Goal: Connect with others: Connect with other users

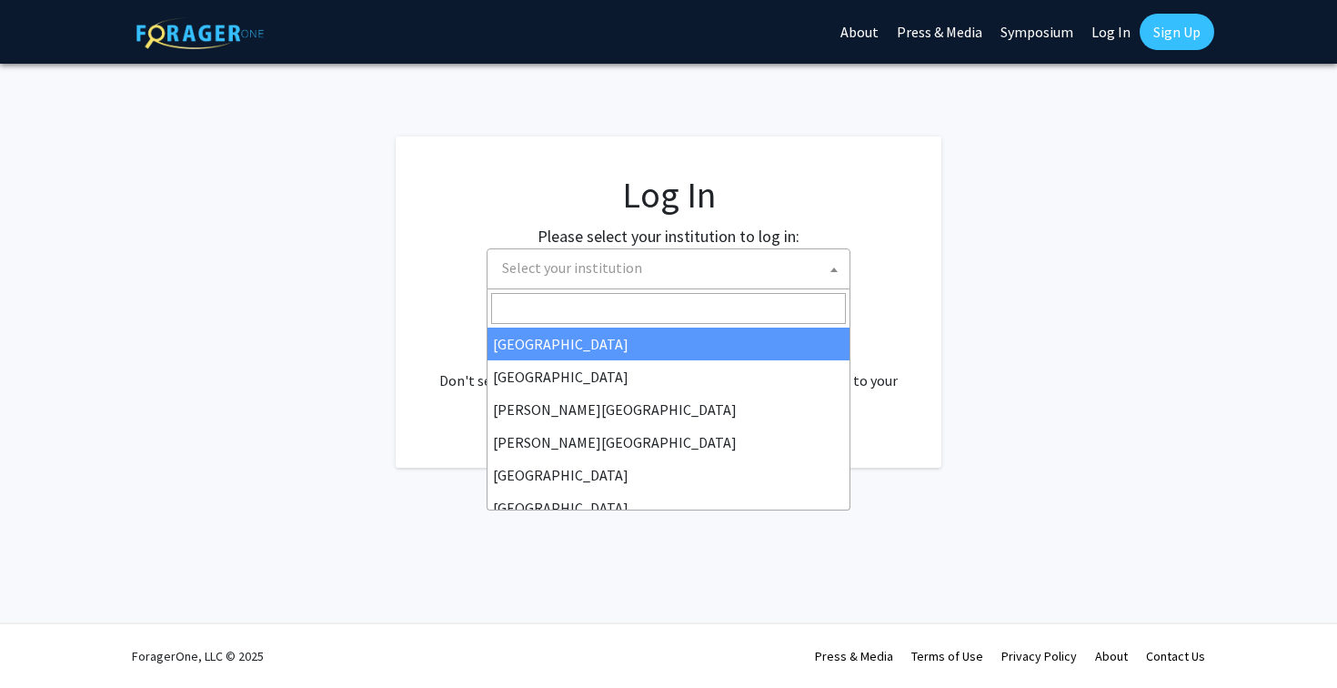
click at [643, 267] on span "Select your institution" at bounding box center [672, 267] width 355 height 37
select select "34"
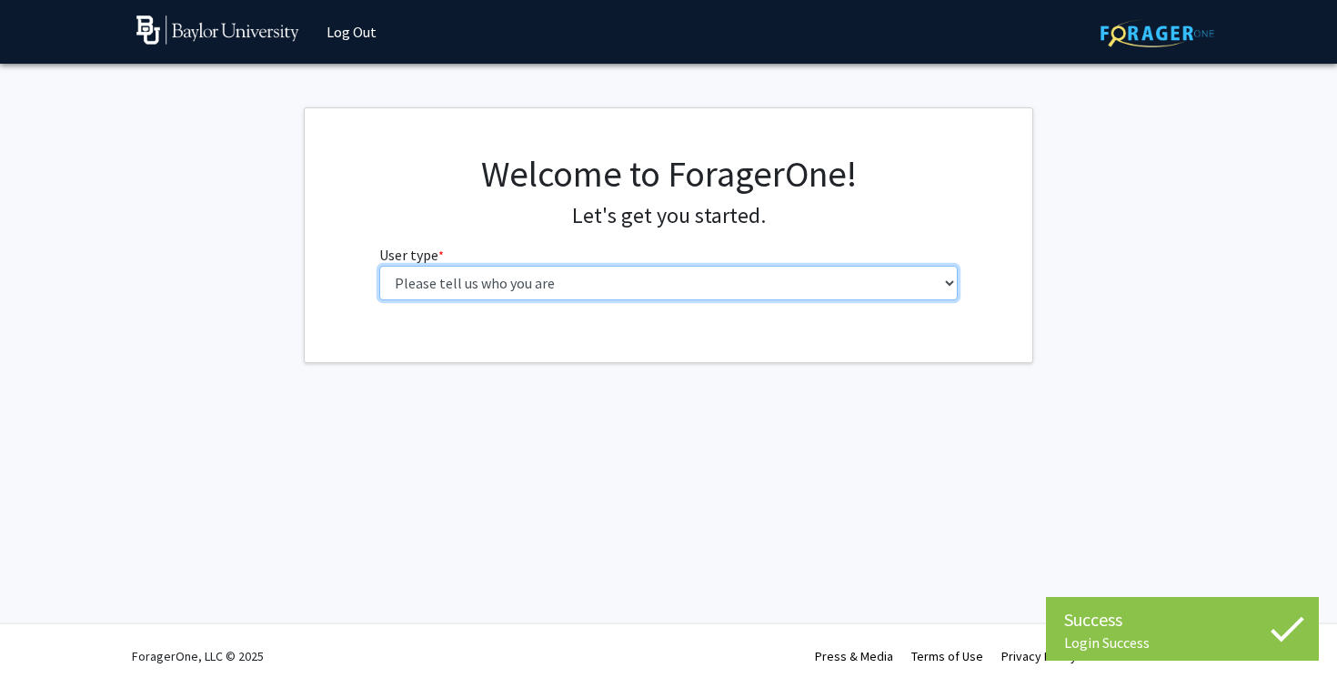
click at [698, 287] on select "Please tell us who you are Undergraduate Student Master's Student Doctoral Cand…" at bounding box center [668, 283] width 579 height 35
select select "1: undergrad"
click at [379, 266] on select "Please tell us who you are Undergraduate Student Master's Student Doctoral Cand…" at bounding box center [668, 283] width 579 height 35
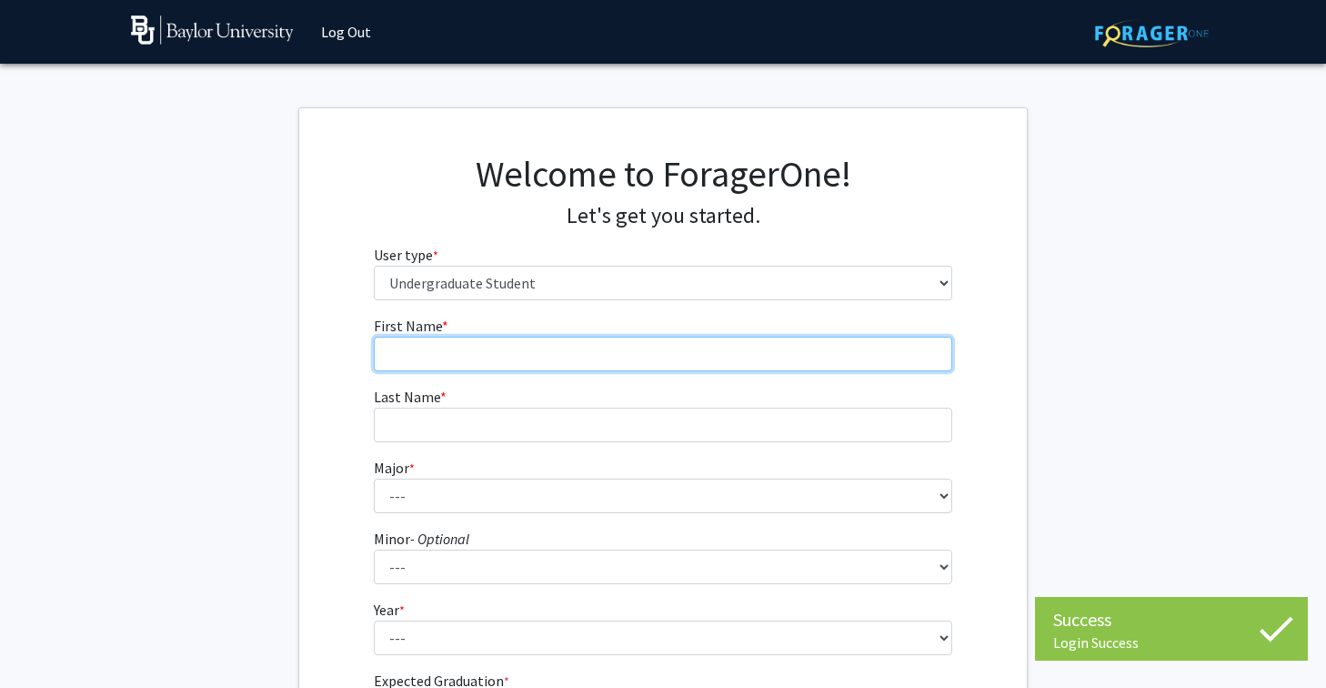
click at [678, 342] on input "First Name * required" at bounding box center [663, 354] width 579 height 35
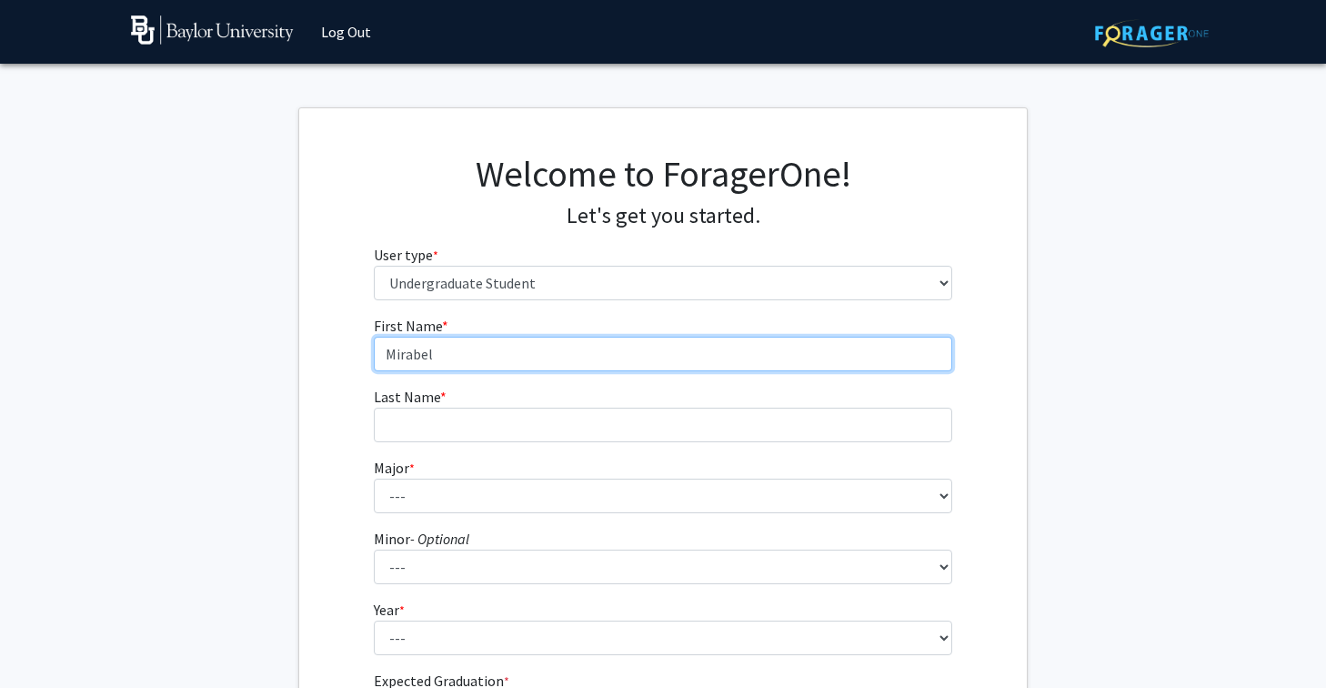
type input "Mirabel"
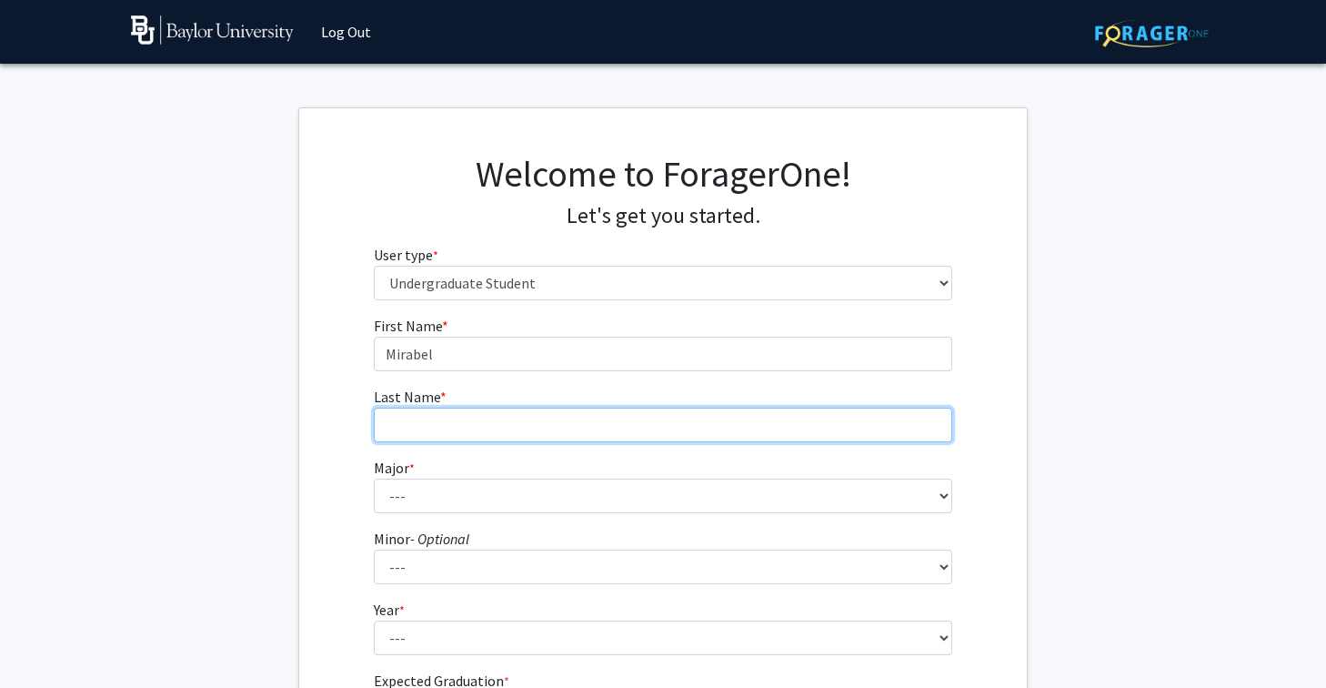
click at [632, 424] on input "Last Name * required" at bounding box center [663, 425] width 579 height 35
type input "Van Nice"
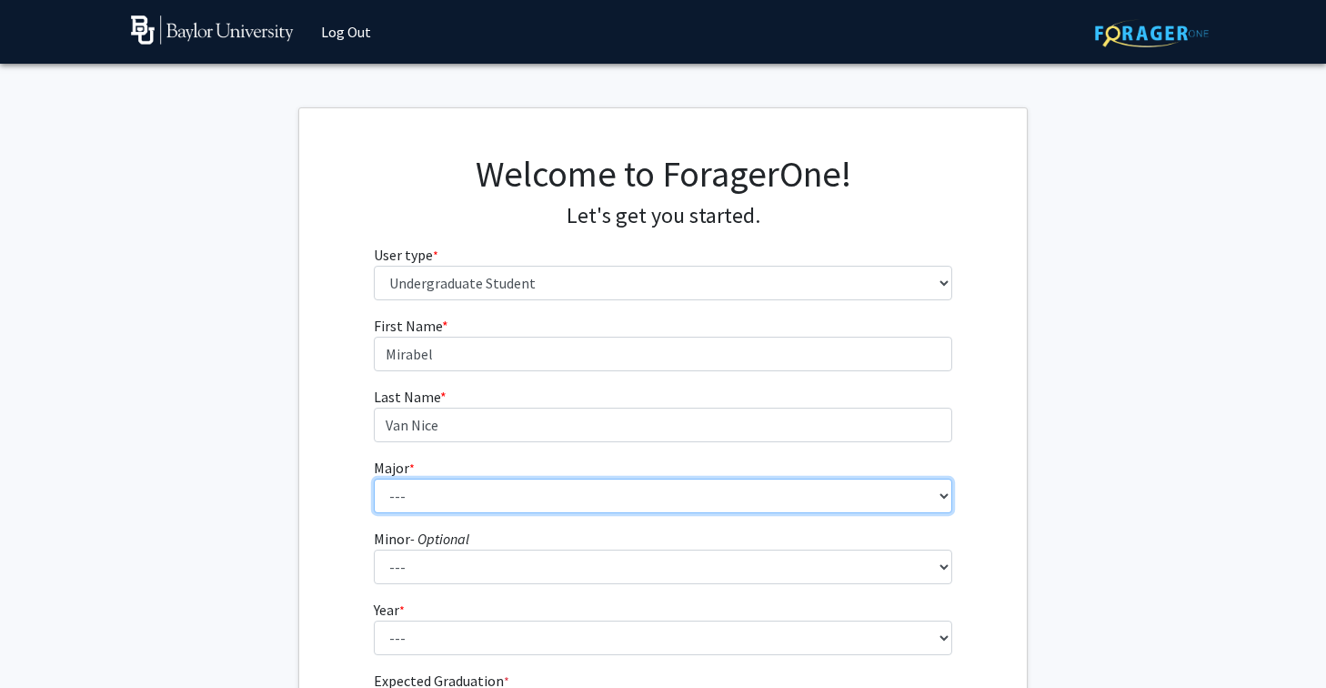
click at [612, 497] on select "--- Accounting American Studies Anthropology Apparel Design & Product Developme…" at bounding box center [663, 495] width 579 height 35
select select "71: 2736"
click at [374, 478] on select "--- Accounting American Studies Anthropology Apparel Design & Product Developme…" at bounding box center [663, 495] width 579 height 35
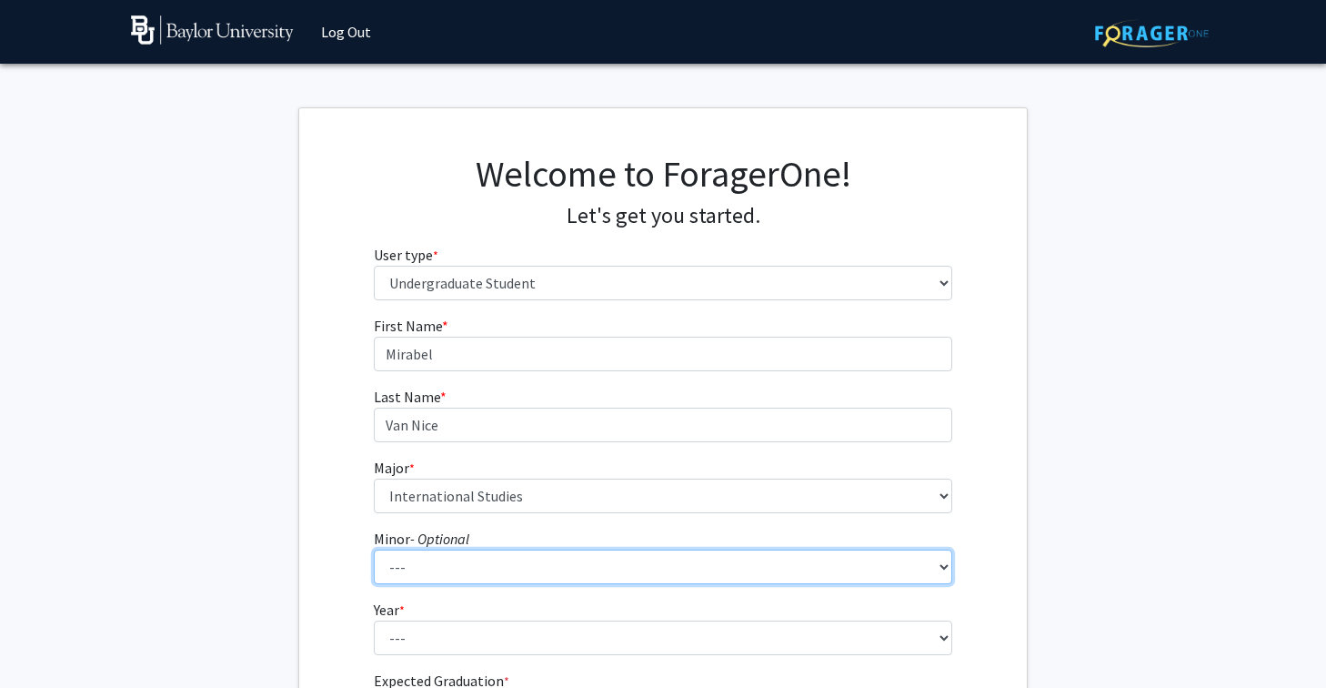
click at [552, 564] on select "--- Advertising American Sign Language American Studies Anthropology Apparel Me…" at bounding box center [663, 566] width 579 height 35
click at [374, 549] on select "--- Advertising American Sign Language American Studies Anthropology Apparel Me…" at bounding box center [663, 566] width 579 height 35
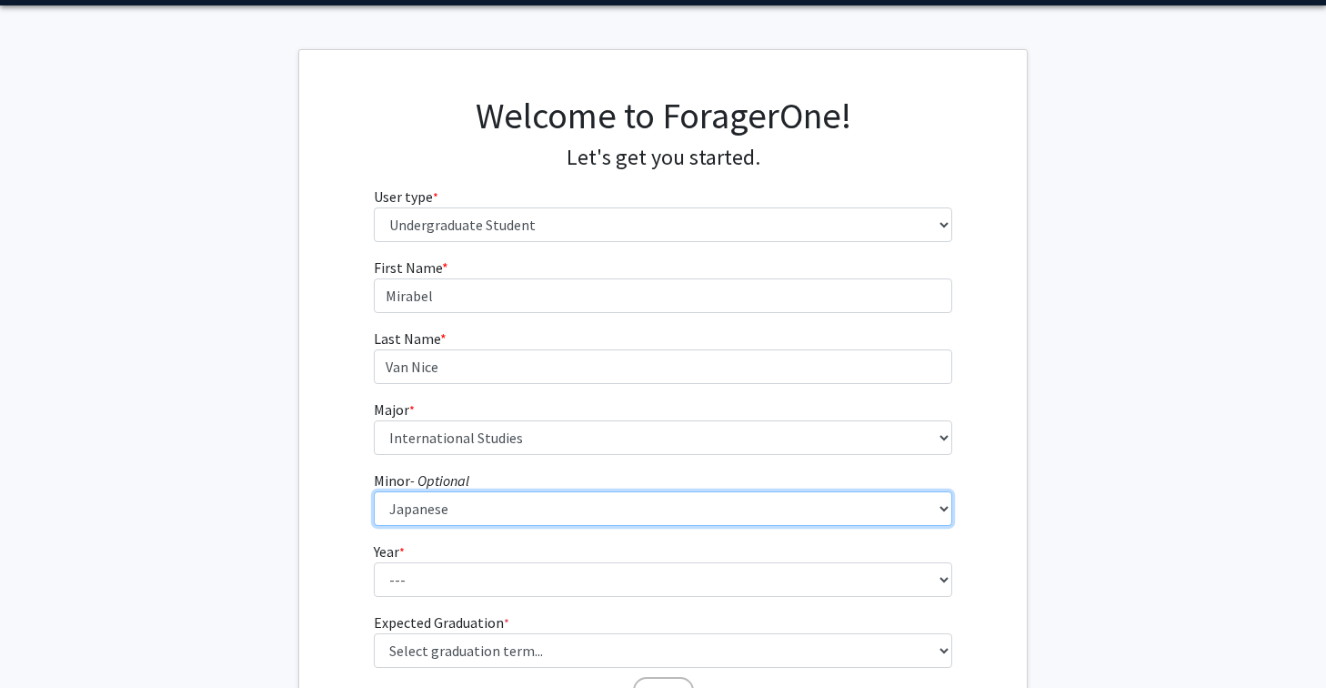
scroll to position [86, 0]
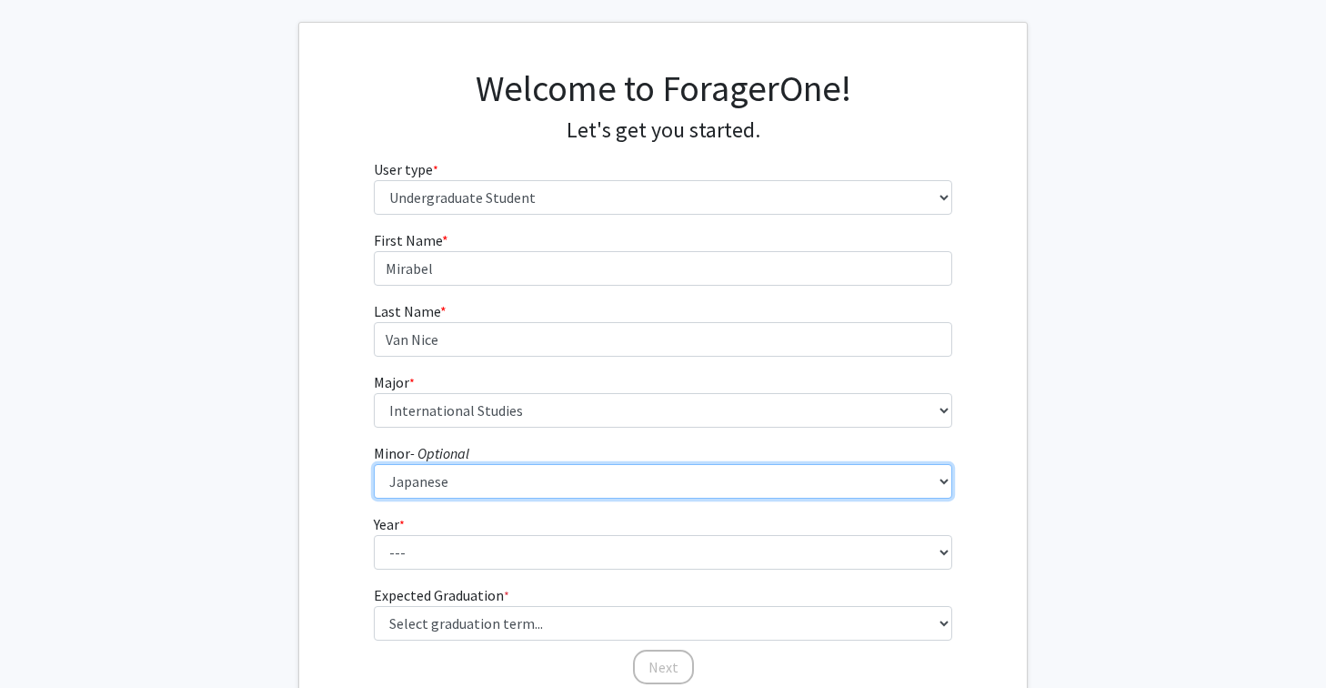
click at [938, 485] on select "--- Advertising American Sign Language American Studies Anthropology Apparel Me…" at bounding box center [663, 481] width 579 height 35
select select "13: 2076"
click at [374, 464] on select "--- Advertising American Sign Language American Studies Anthropology Apparel Me…" at bounding box center [663, 481] width 579 height 35
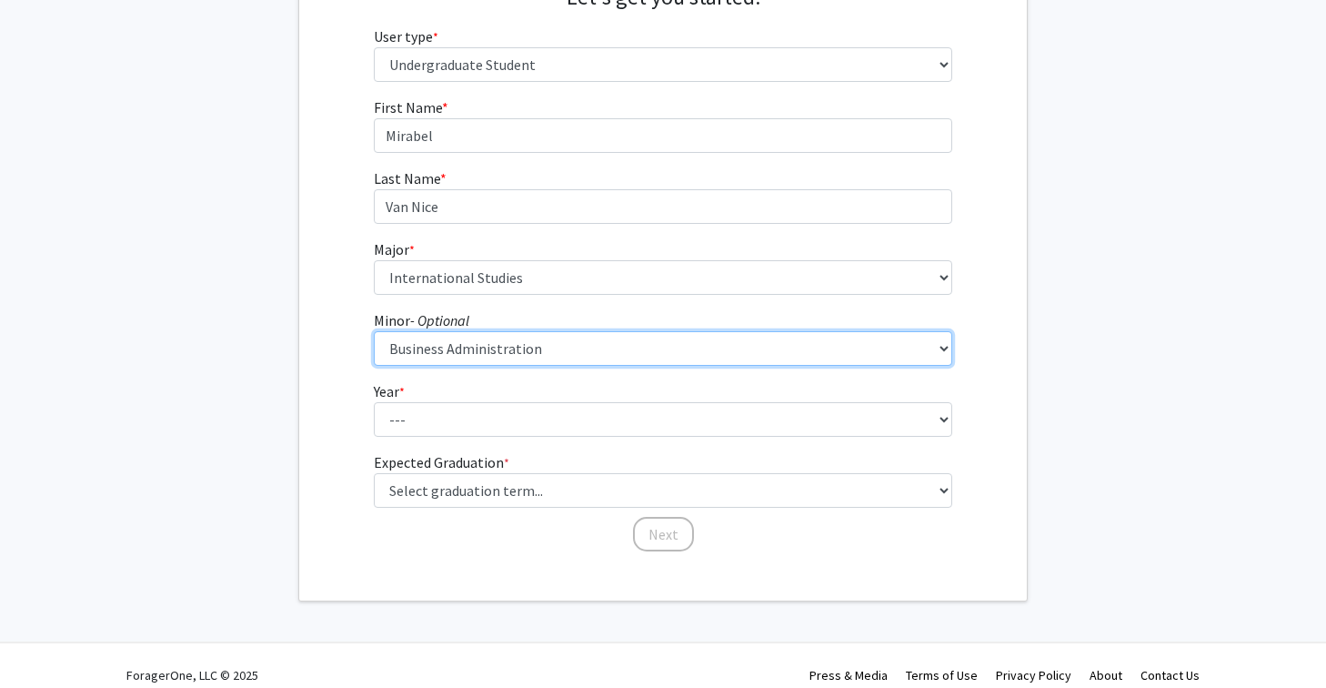
scroll to position [237, 0]
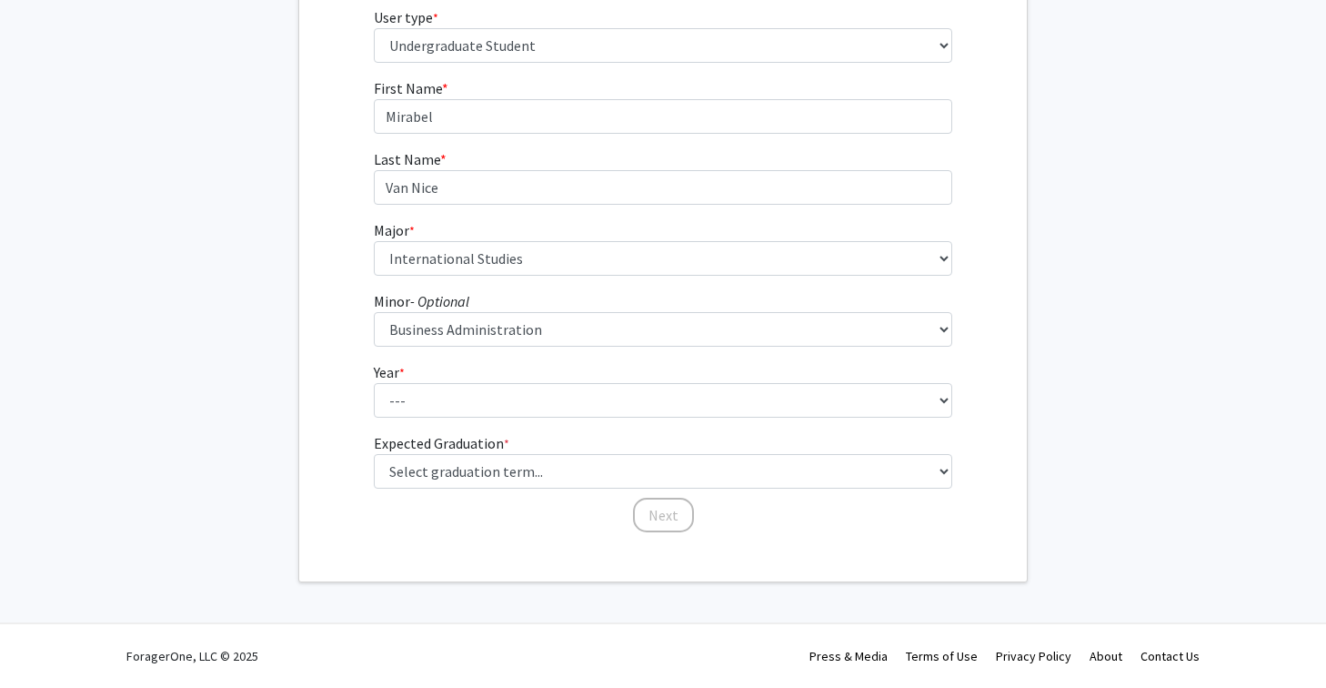
click at [974, 330] on div "First Name * required Mirabel Last Name * required Van Nice Major * required --…" at bounding box center [663, 305] width 728 height 457
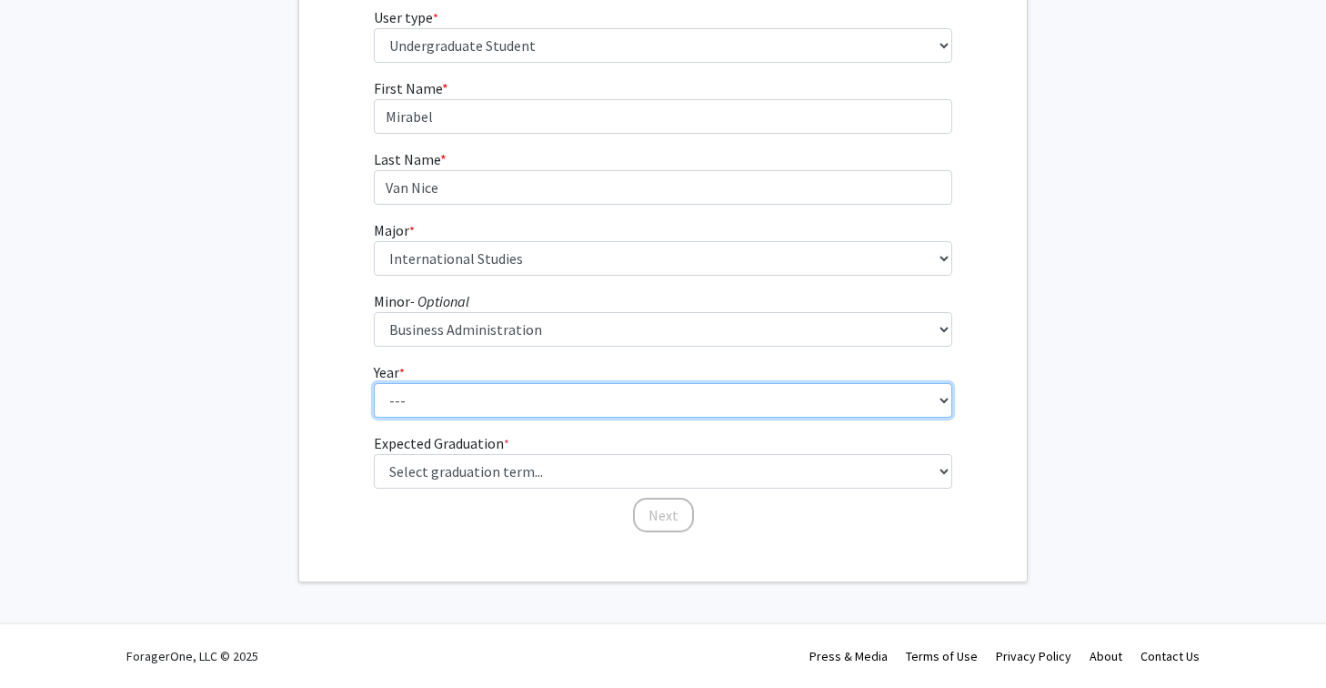
click at [940, 402] on select "--- First-year Sophomore Junior Senior Postbaccalaureate Certificate" at bounding box center [663, 400] width 579 height 35
select select "4: senior"
click at [374, 383] on select "--- First-year Sophomore Junior Senior Postbaccalaureate Certificate" at bounding box center [663, 400] width 579 height 35
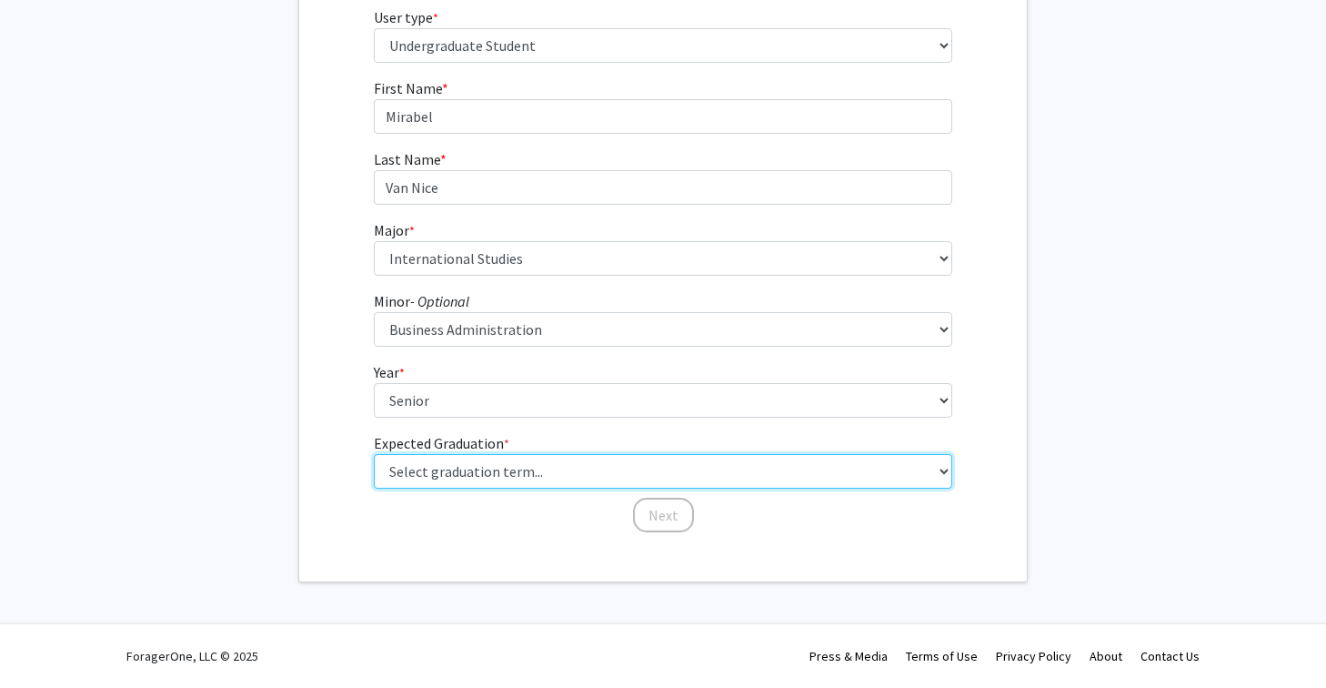
click at [897, 457] on select "Select graduation term... Spring 2025 Summer 2025 Fall 2025 Winter 2025 Spring …" at bounding box center [663, 471] width 579 height 35
select select "5: spring_2026"
click at [374, 454] on select "Select graduation term... Spring 2025 Summer 2025 Fall 2025 Winter 2025 Spring …" at bounding box center [663, 471] width 579 height 35
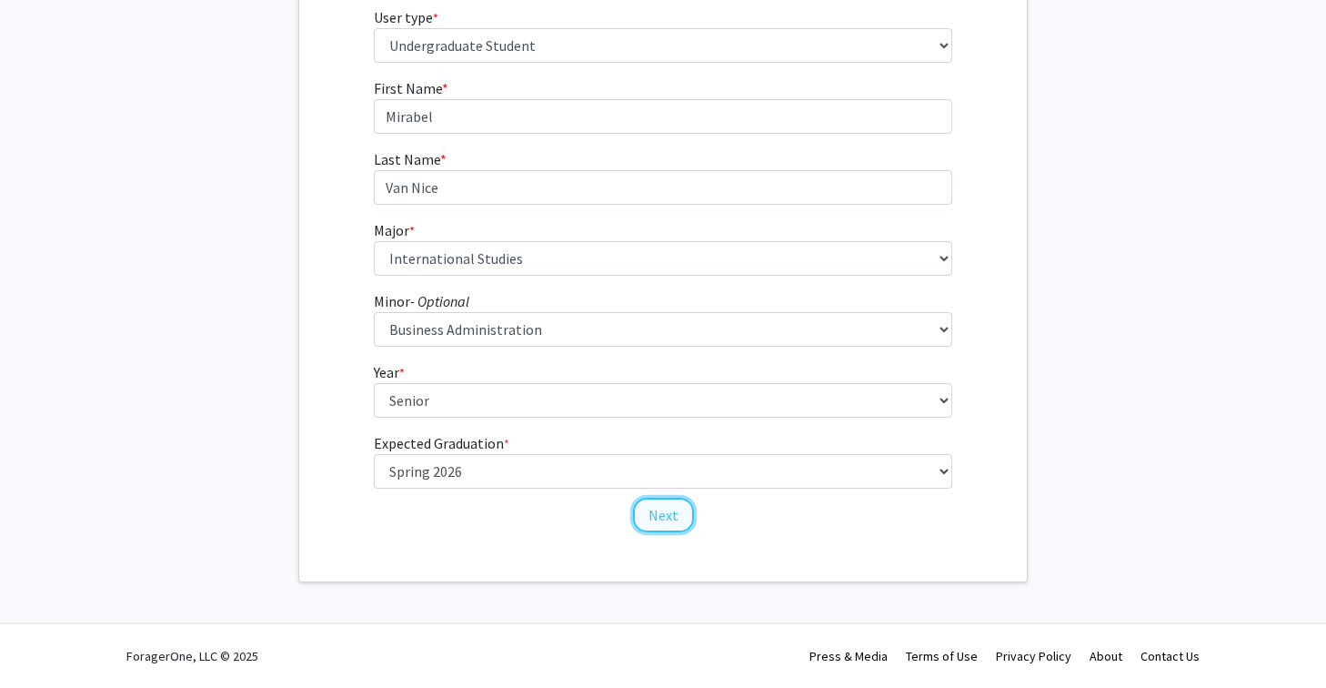
click at [679, 518] on button "Next" at bounding box center [663, 515] width 61 height 35
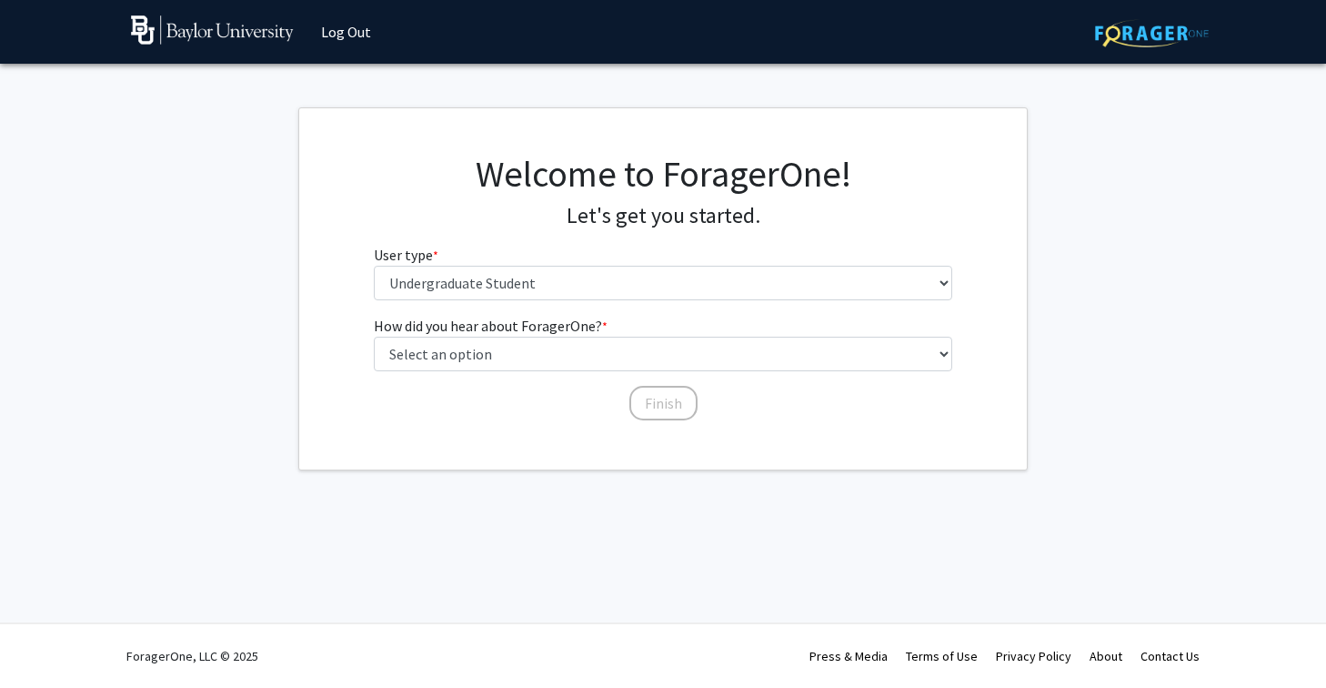
scroll to position [0, 0]
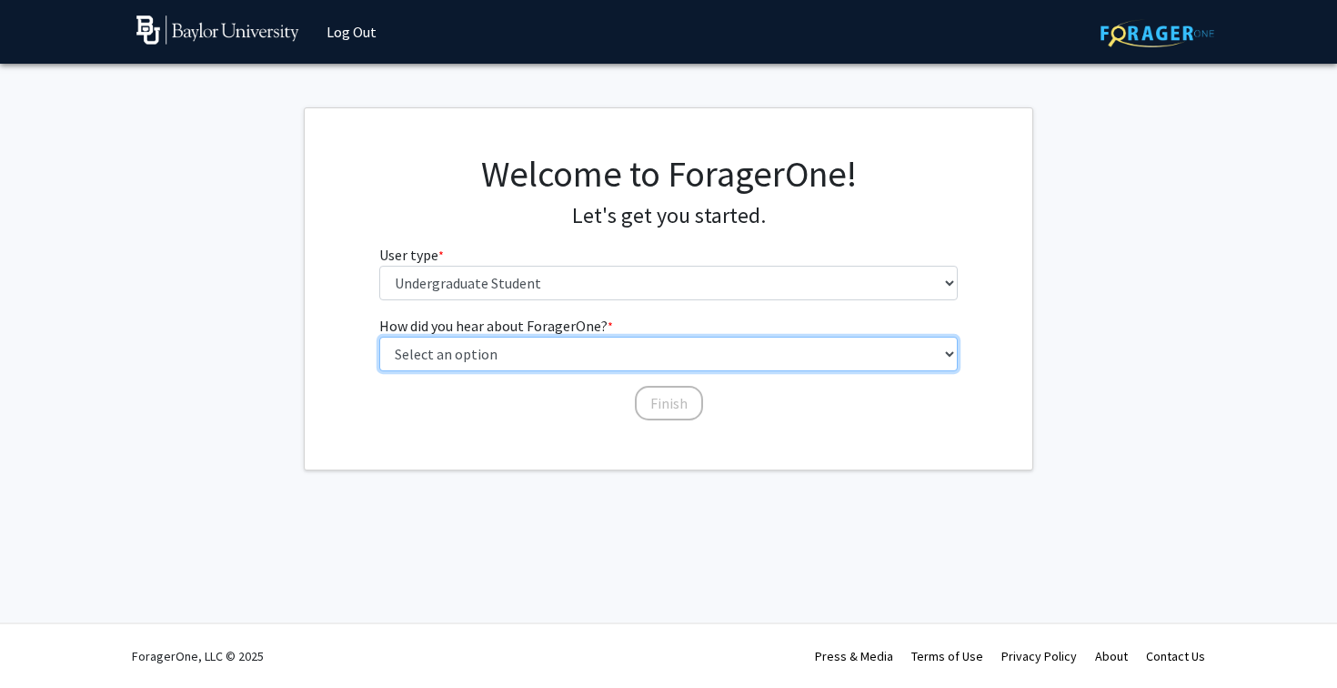
click at [695, 345] on select "Select an option Peer/student recommendation Faculty/staff recommendation Unive…" at bounding box center [668, 354] width 579 height 35
select select "4: university_email"
click at [379, 337] on select "Select an option Peer/student recommendation Faculty/staff recommendation Unive…" at bounding box center [668, 354] width 579 height 35
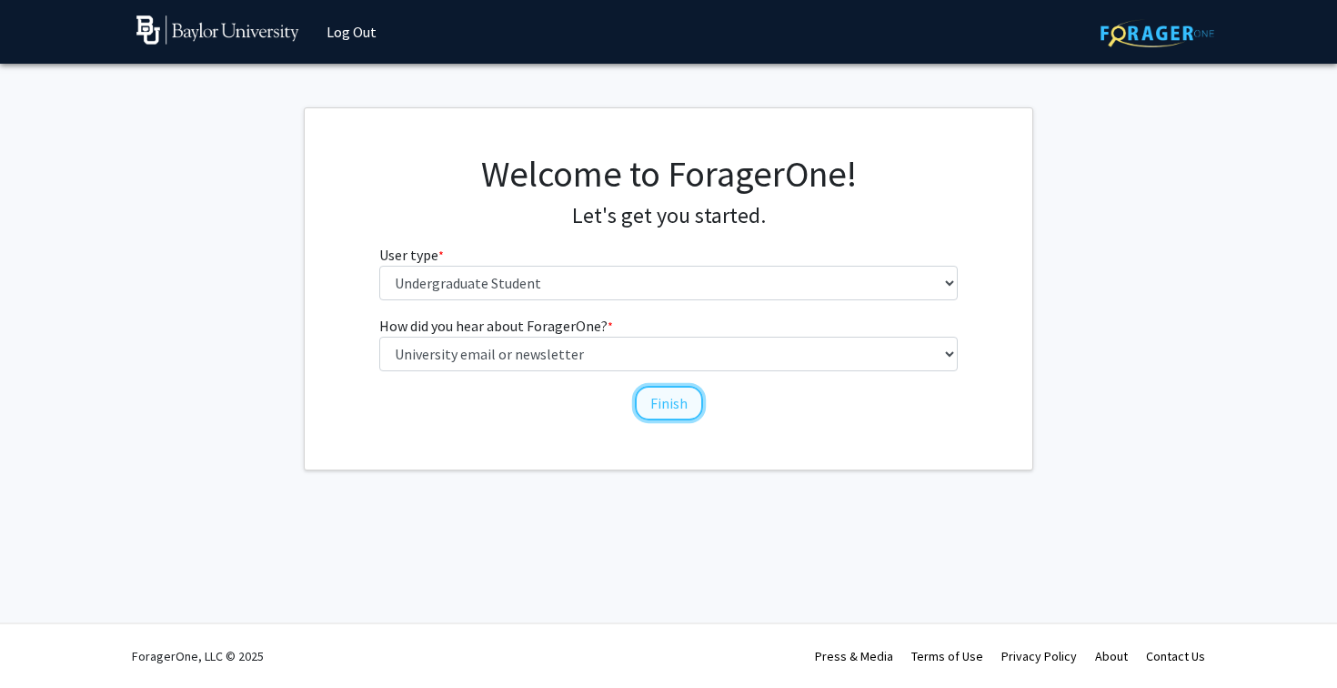
click at [669, 402] on button "Finish" at bounding box center [669, 403] width 68 height 35
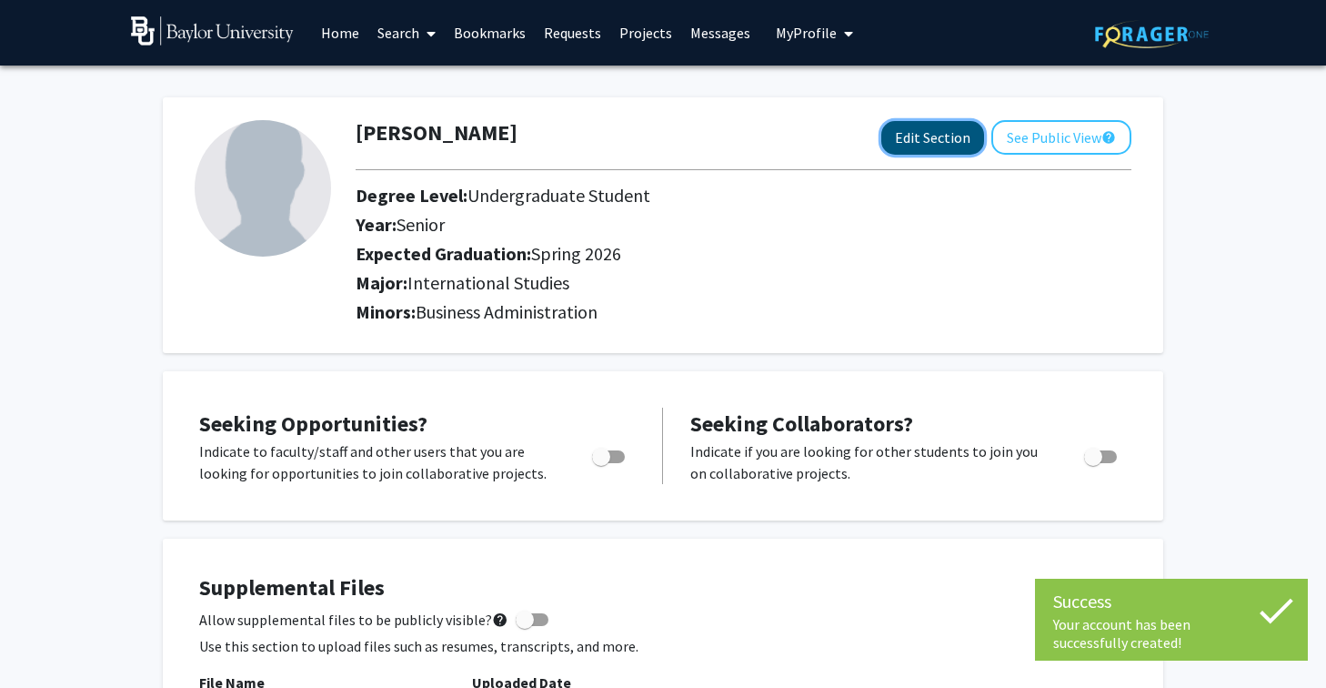
click at [940, 130] on button "Edit Section" at bounding box center [932, 138] width 103 height 34
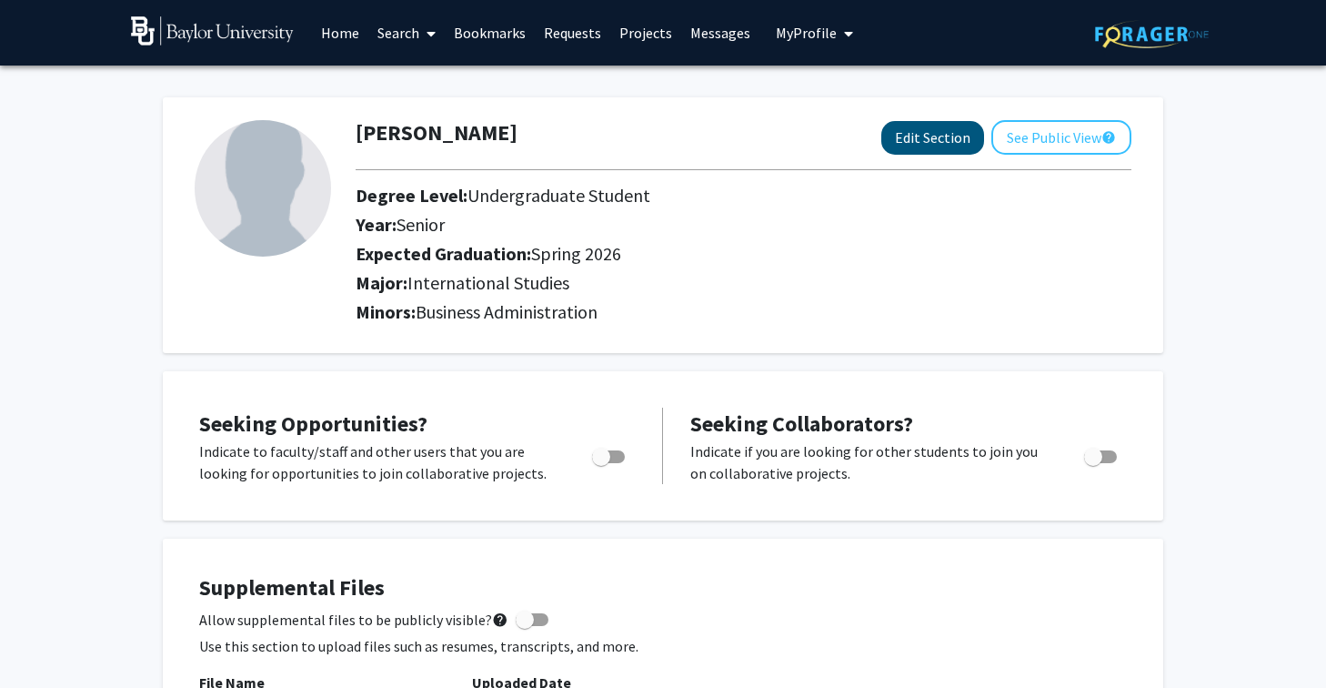
select select "senior"
select select "33: spring_2026"
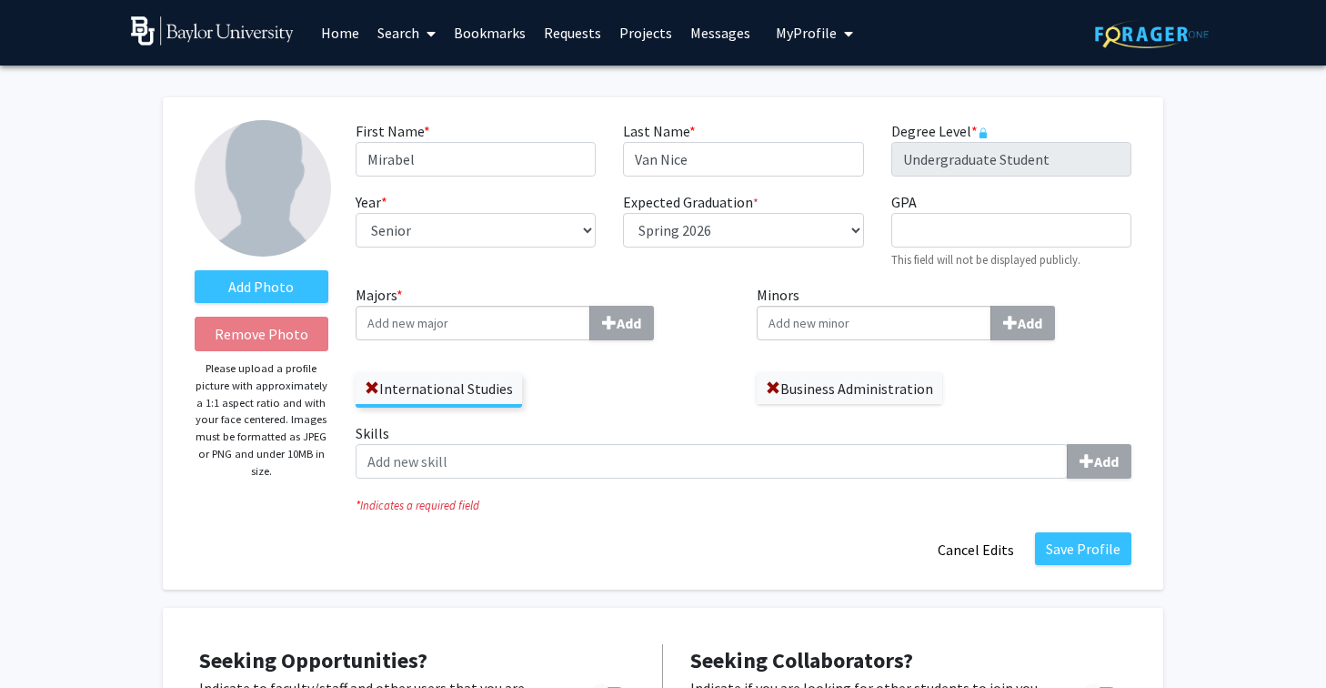
click at [866, 321] on input "Minors Add" at bounding box center [874, 323] width 235 height 35
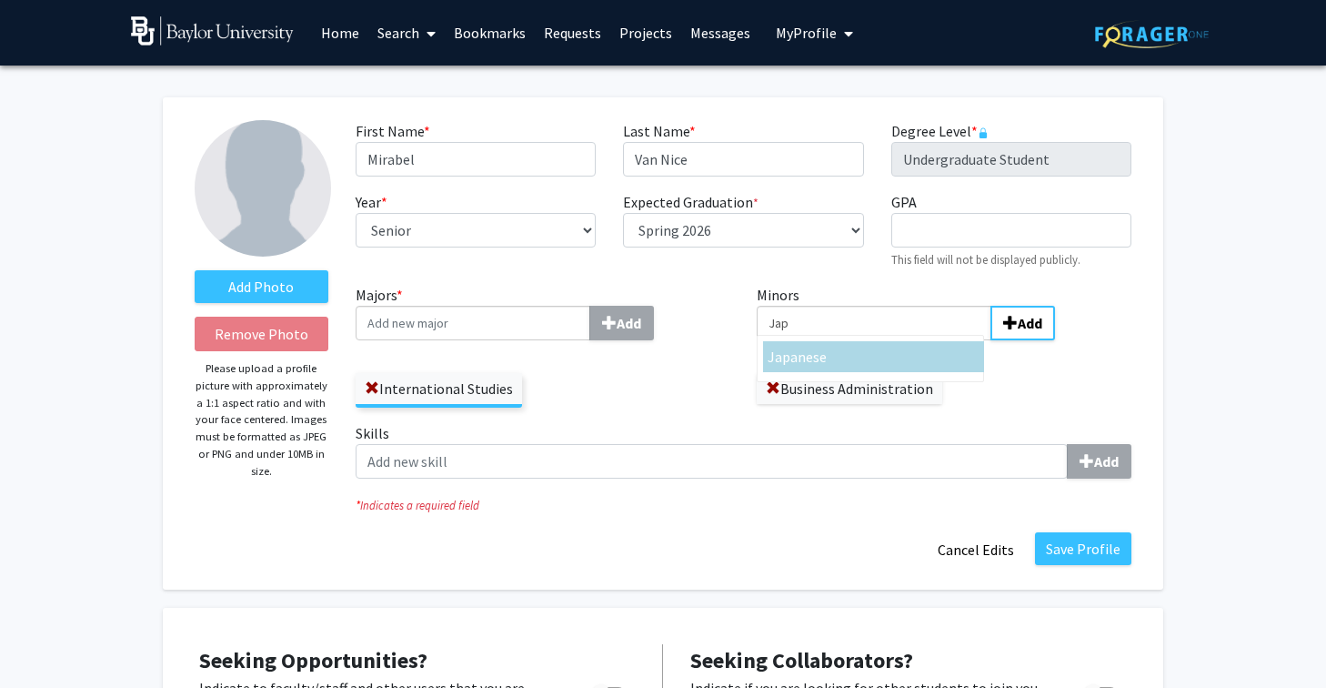
type input "Jap"
click at [869, 363] on div "Jap anese" at bounding box center [874, 357] width 212 height 22
click at [869, 340] on input "Jap" at bounding box center [874, 323] width 235 height 35
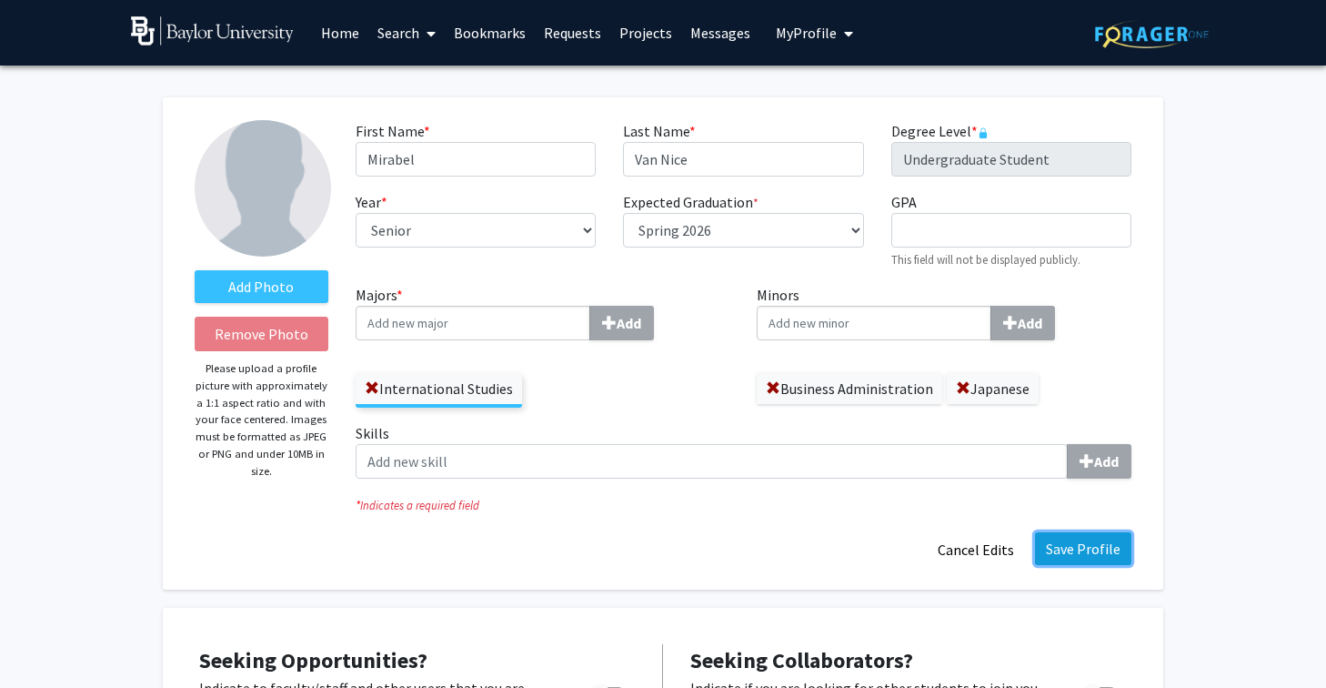
click at [1072, 547] on button "Save Profile" at bounding box center [1083, 548] width 96 height 33
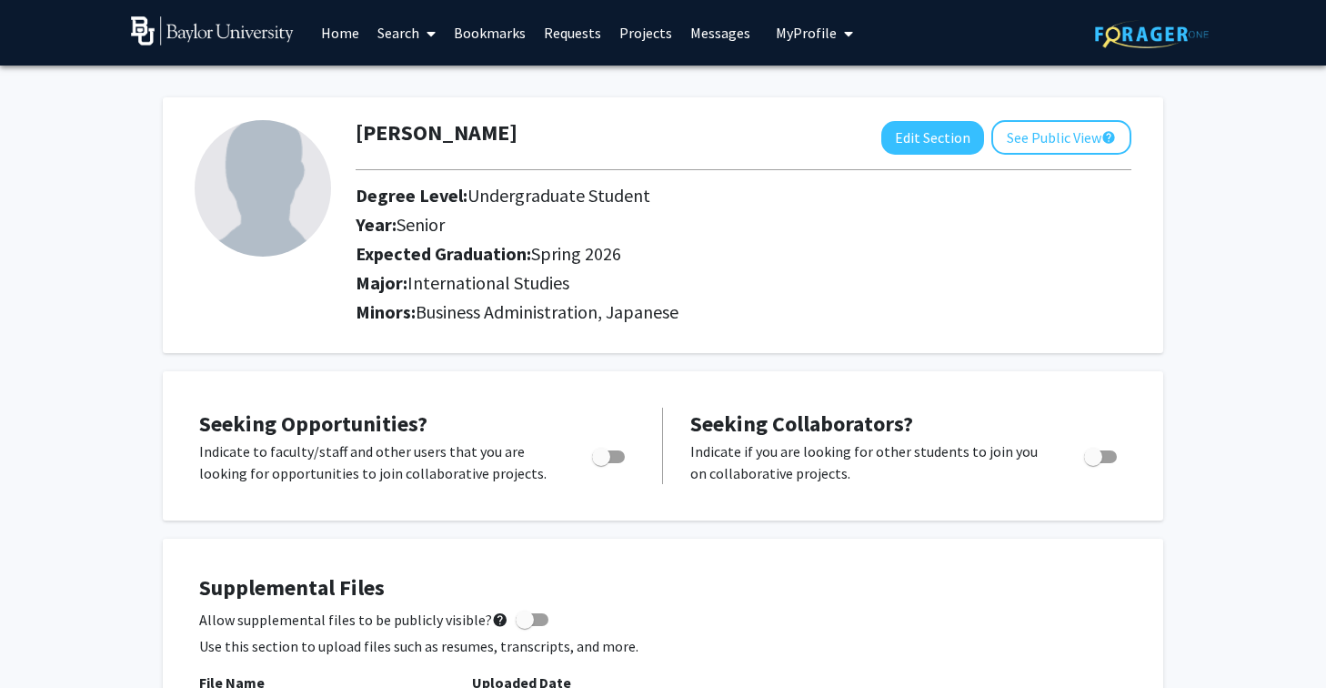
click at [397, 34] on link "Search" at bounding box center [406, 33] width 76 height 64
click at [420, 75] on span "Faculty/Staff" at bounding box center [435, 83] width 134 height 36
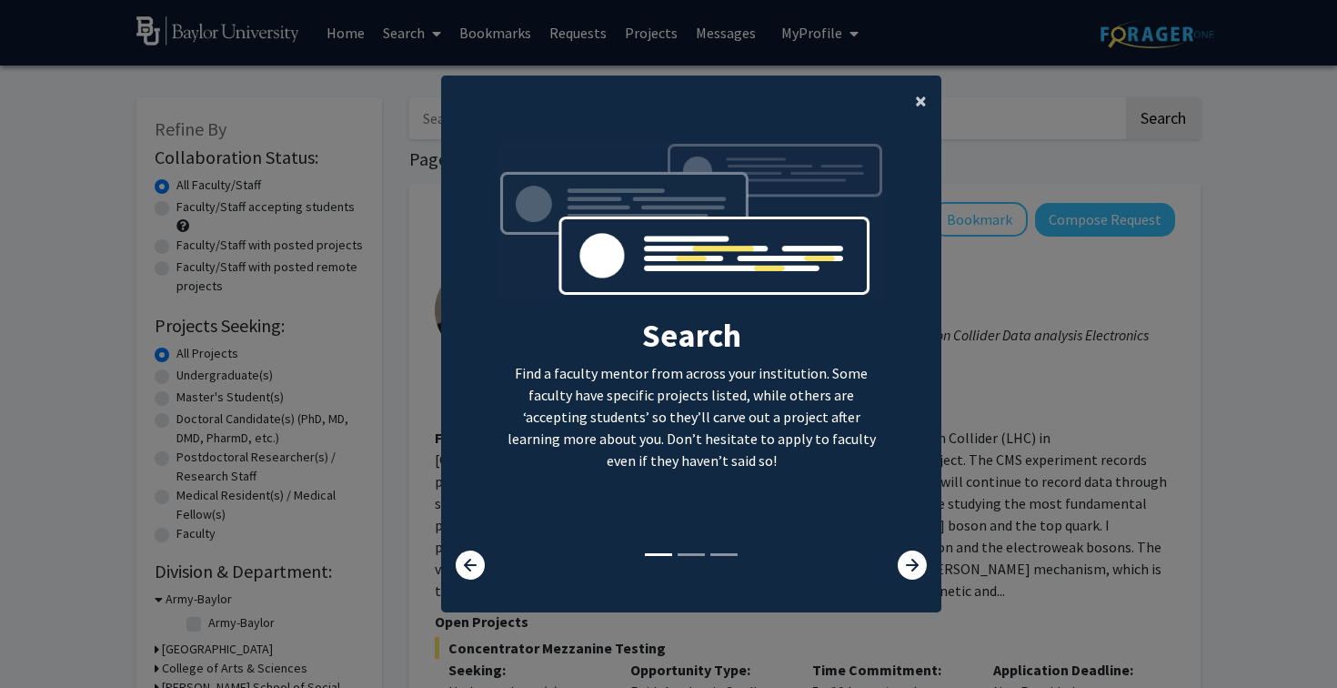
click at [921, 102] on span "×" at bounding box center [921, 100] width 12 height 28
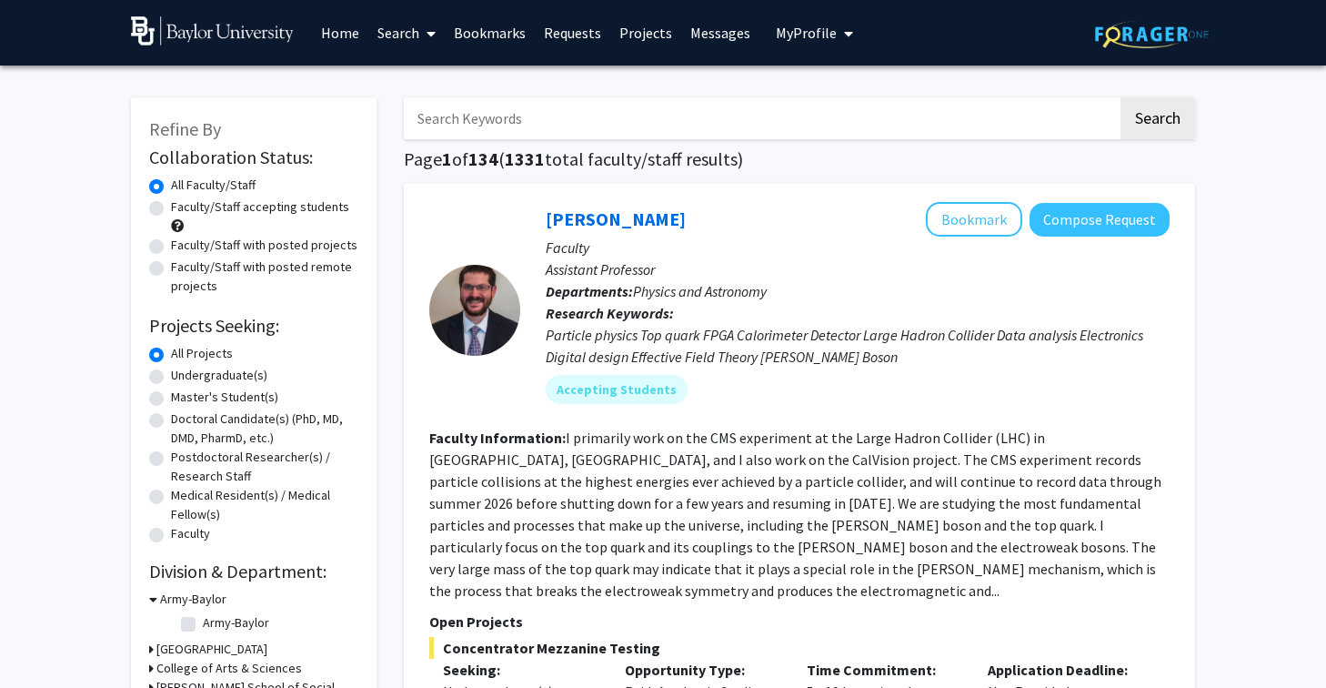
click at [863, 112] on input "Search Keywords" at bounding box center [761, 118] width 714 height 42
type input "J"
type input "Alley"
click at [1121, 97] on button "Search" at bounding box center [1158, 118] width 75 height 42
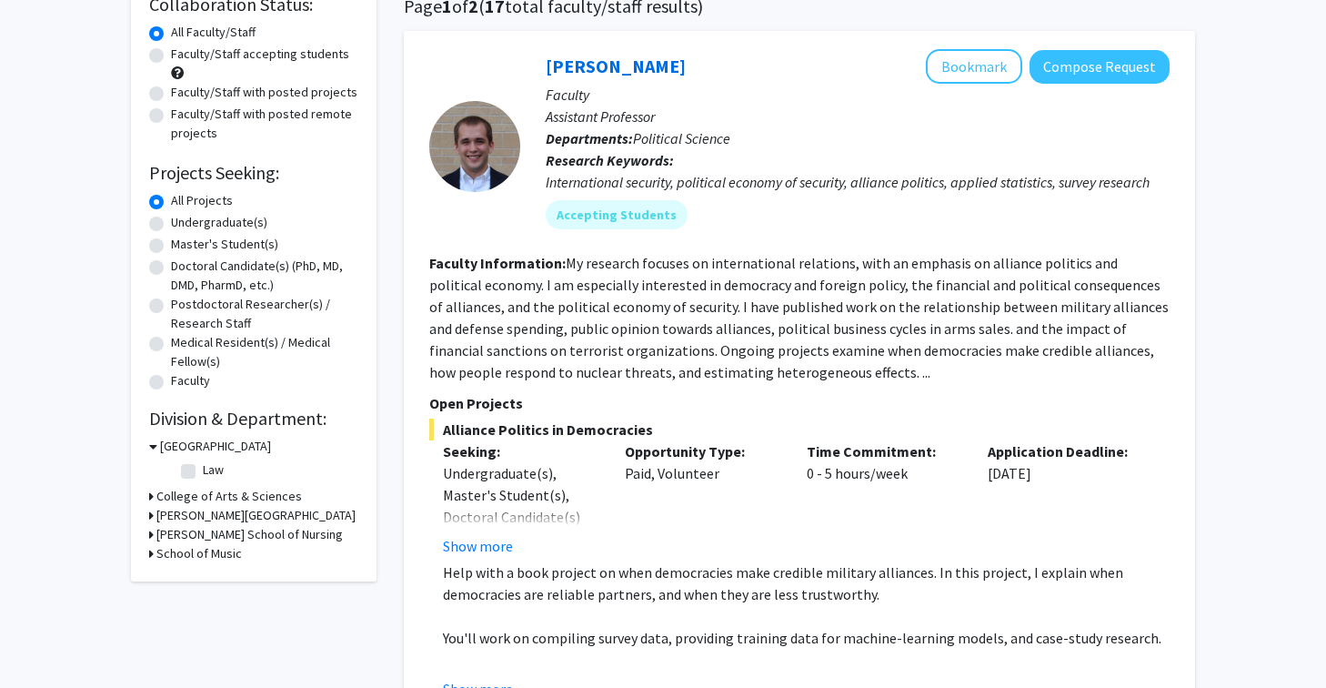
scroll to position [160, 0]
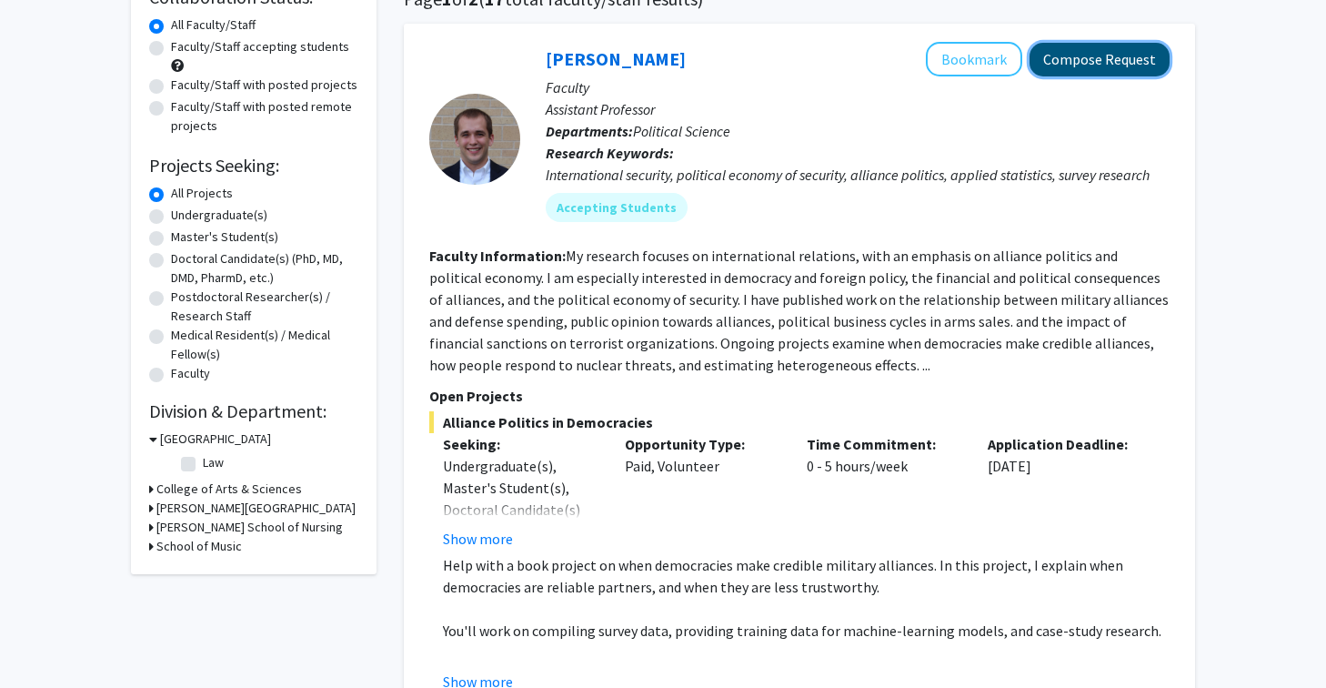
click at [1093, 49] on button "Compose Request" at bounding box center [1100, 60] width 140 height 34
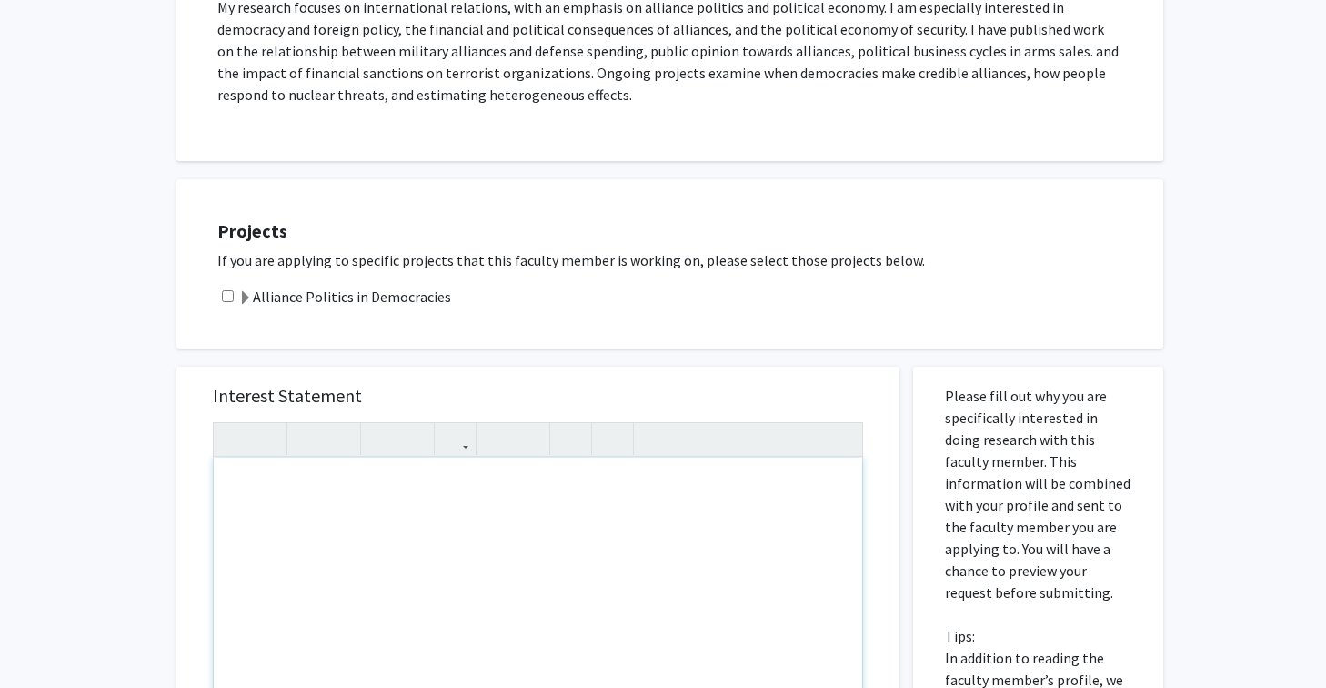
scroll to position [359, 0]
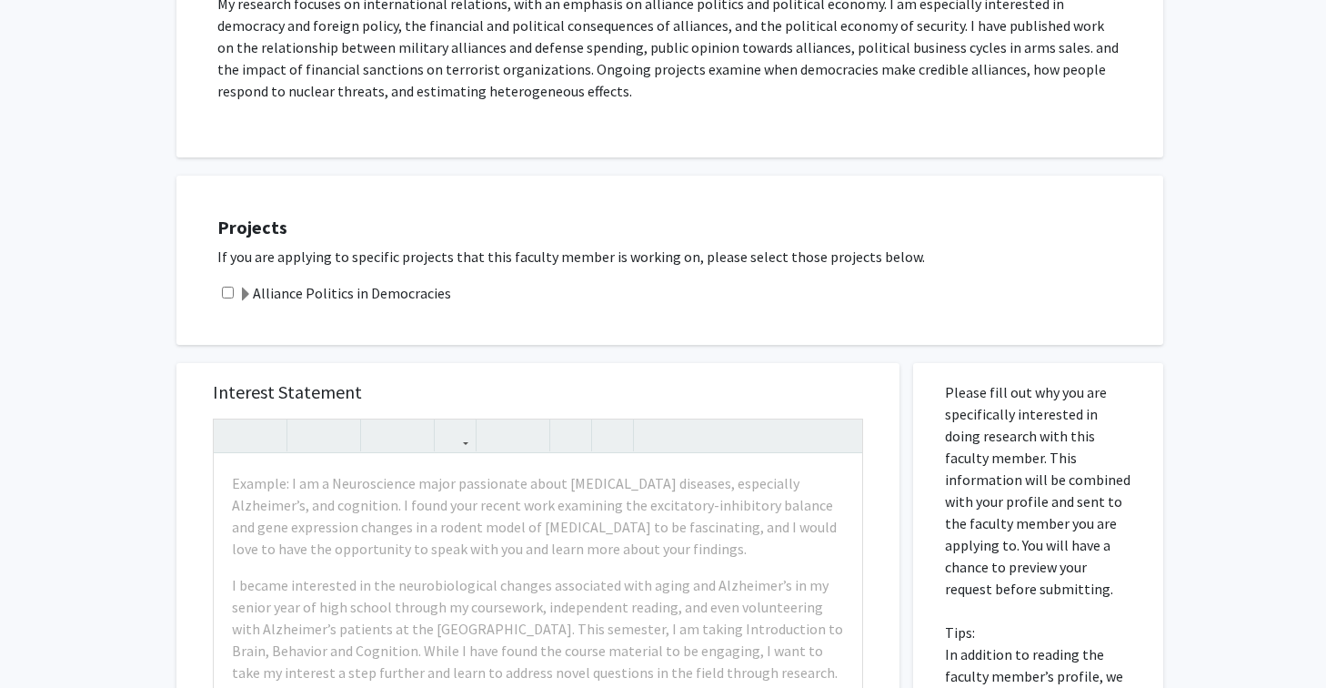
click at [401, 296] on label "Alliance Politics in Democracies" at bounding box center [344, 293] width 213 height 22
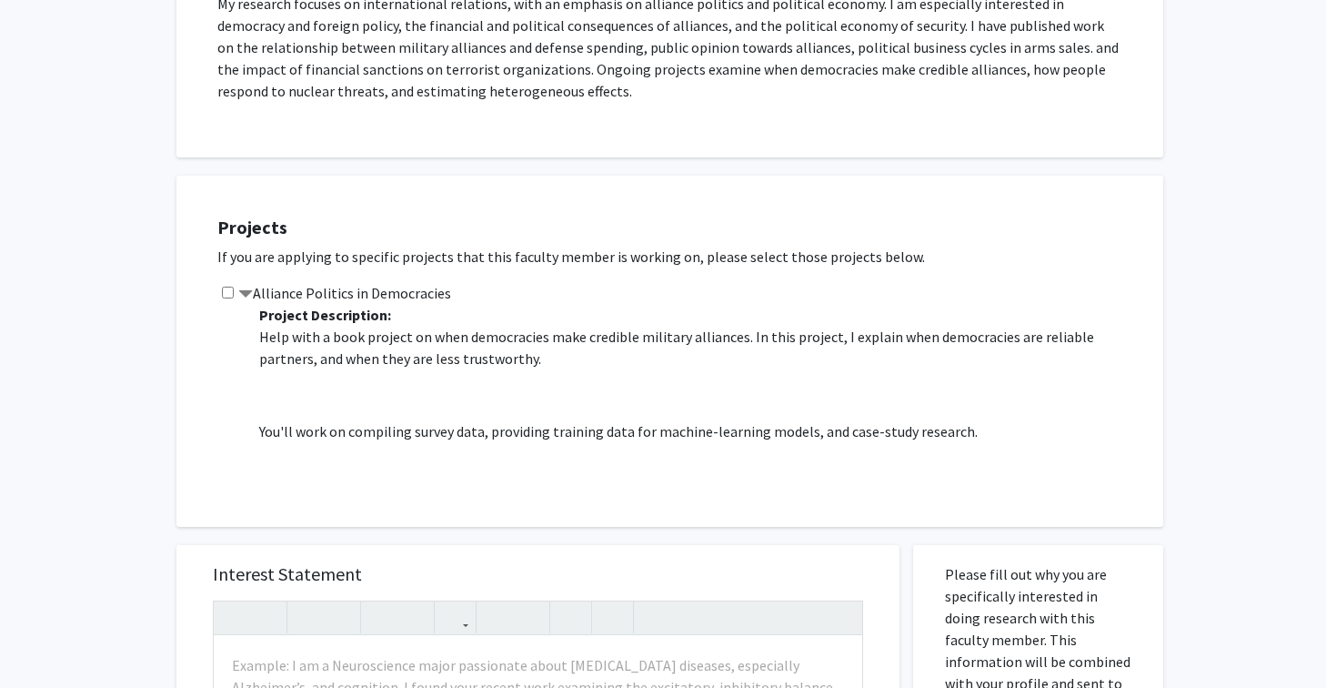
click at [401, 295] on label "Alliance Politics in Democracies" at bounding box center [344, 293] width 213 height 22
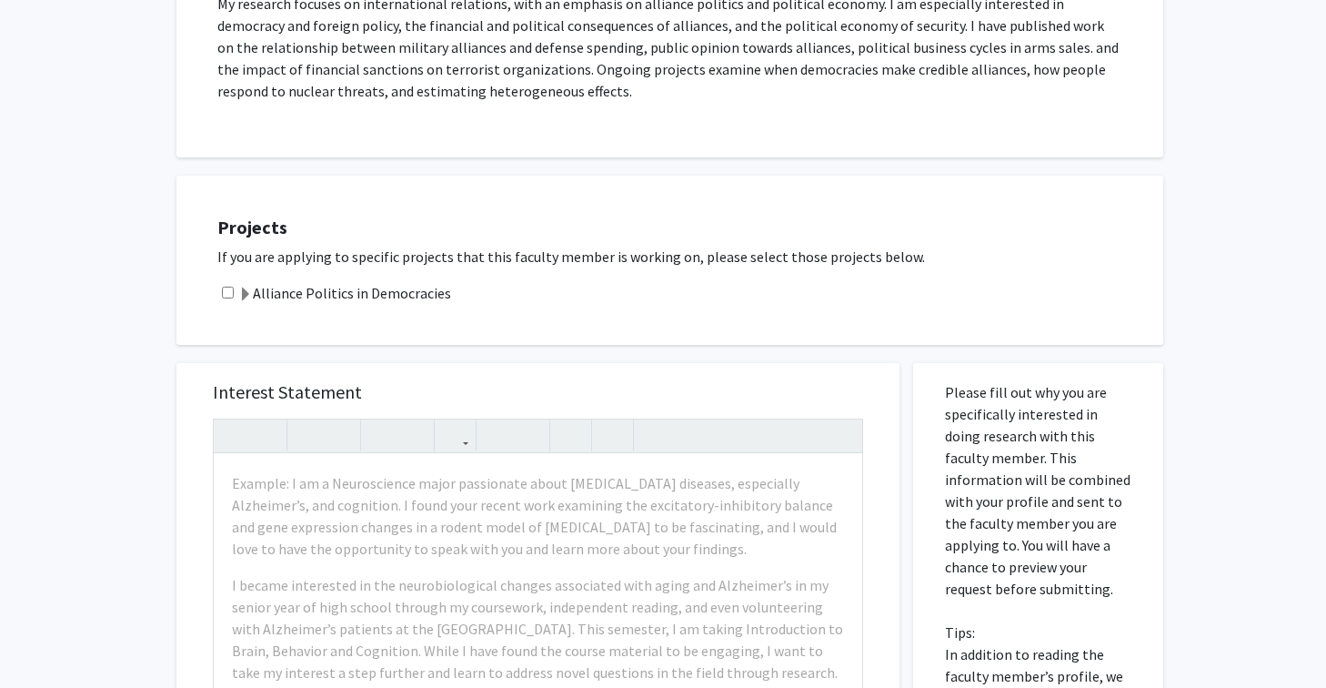
click at [401, 295] on label "Alliance Politics in Democracies" at bounding box center [344, 293] width 213 height 22
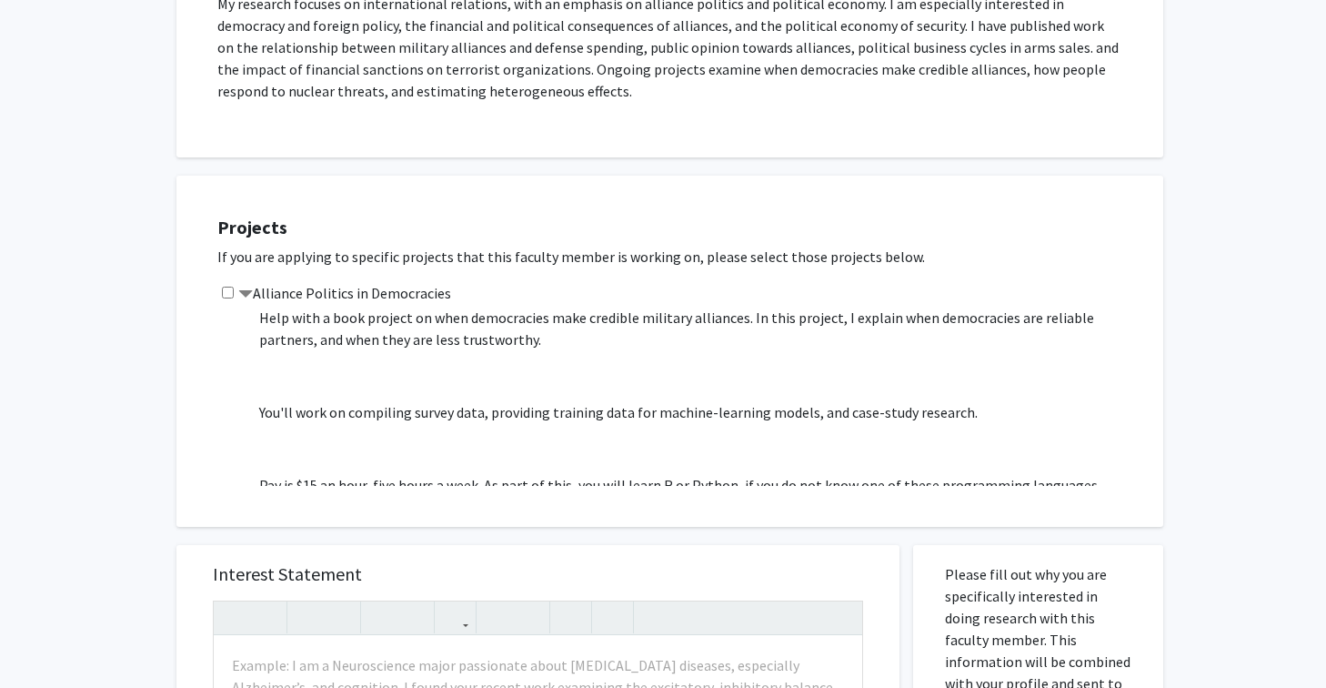
scroll to position [25, 0]
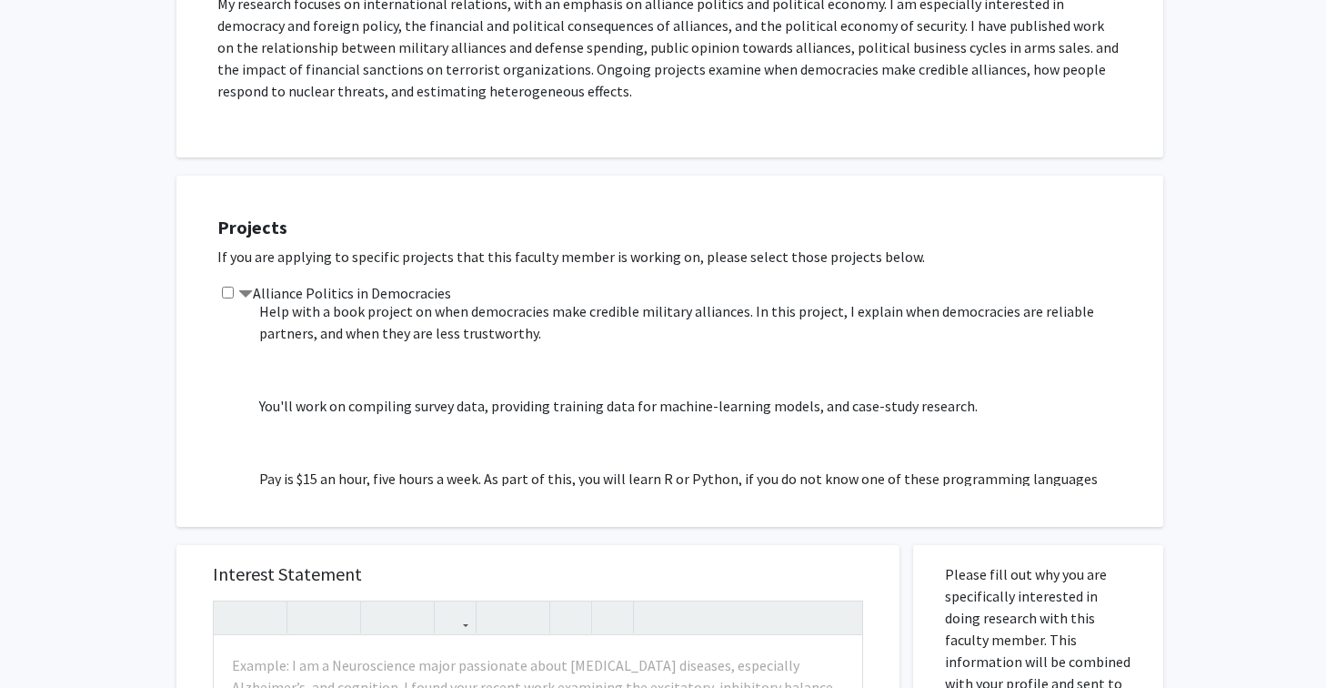
click at [224, 291] on input "checkbox" at bounding box center [228, 293] width 12 height 12
checkbox input "true"
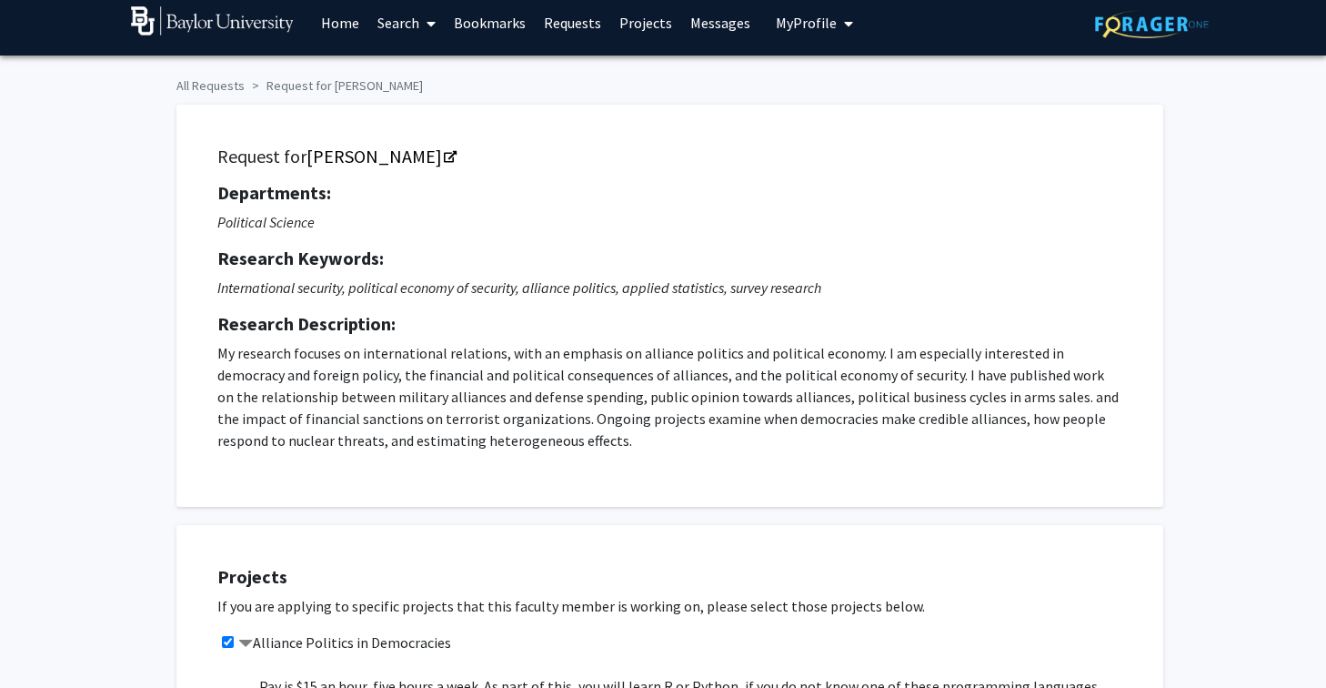
scroll to position [8, 0]
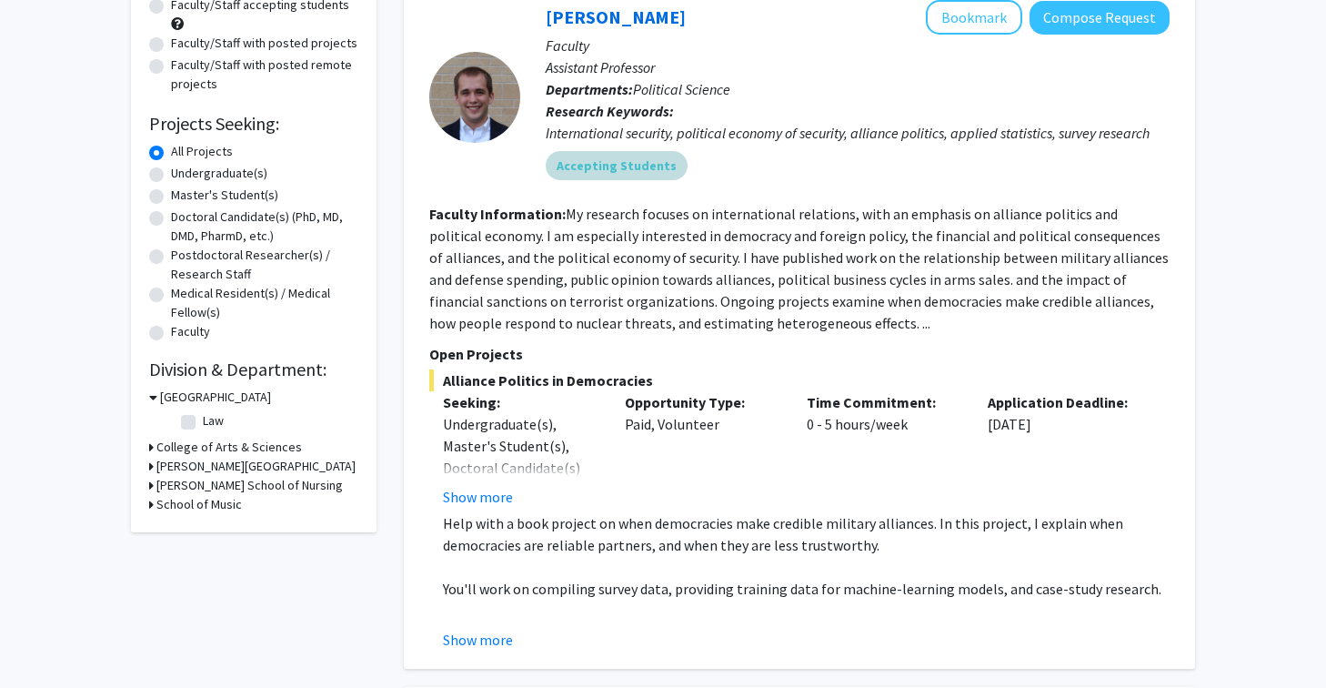
scroll to position [206, 0]
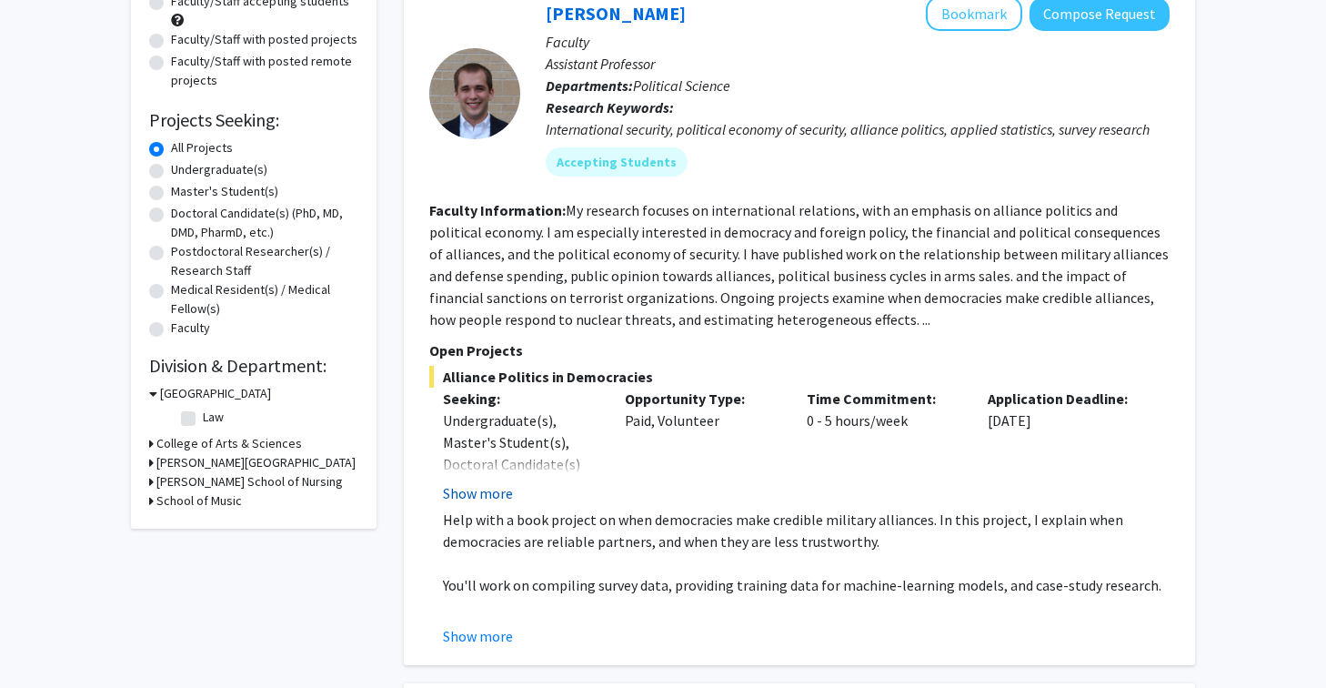
click at [490, 490] on button "Show more" at bounding box center [478, 493] width 70 height 22
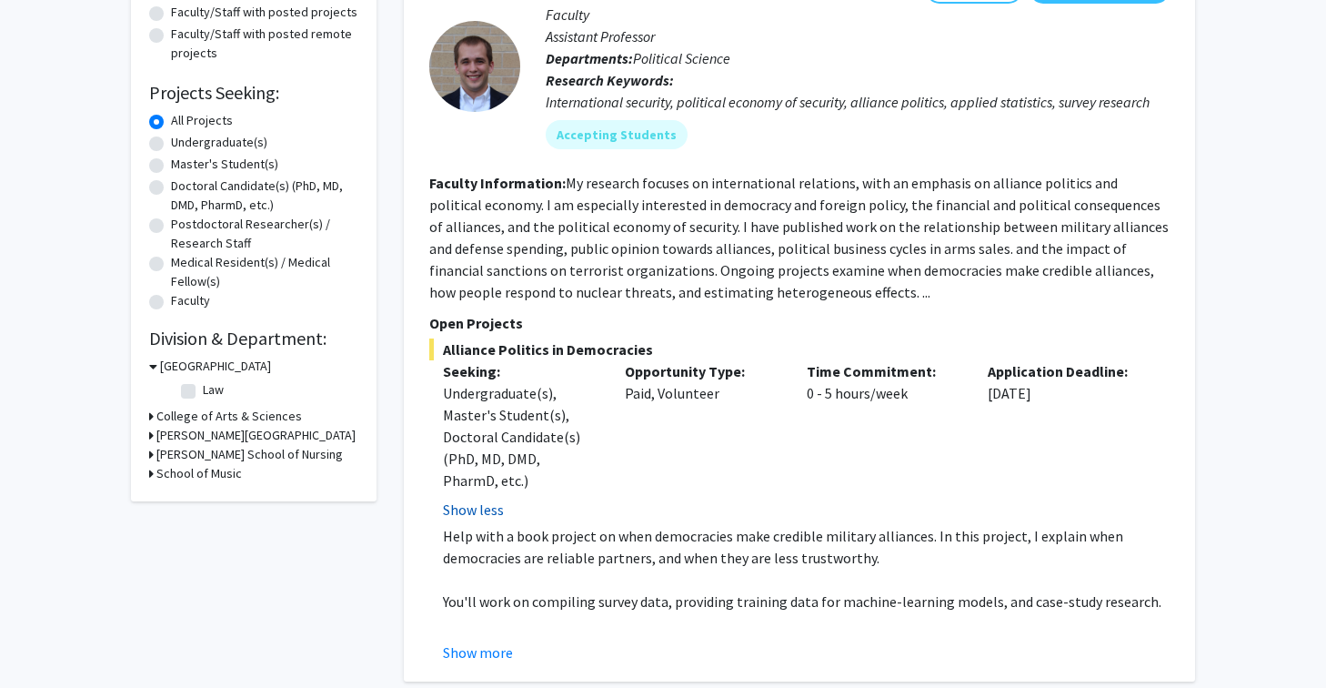
scroll to position [247, 0]
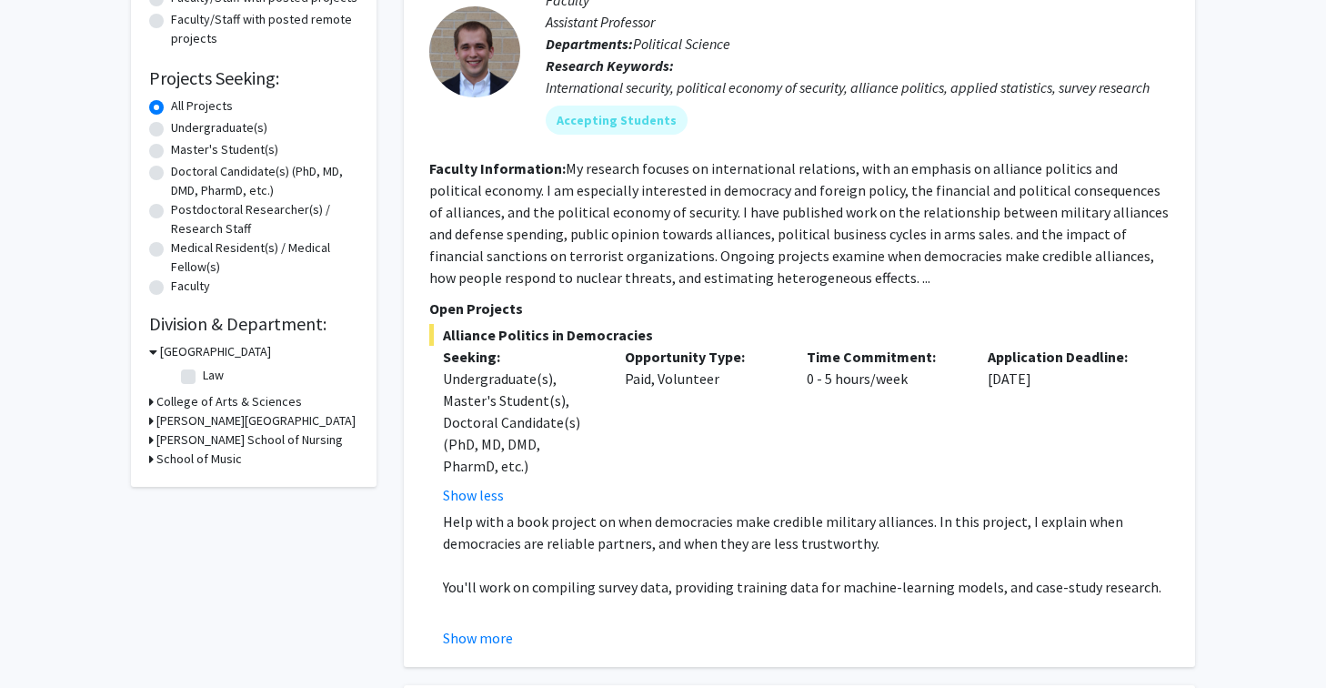
click at [484, 613] on p at bounding box center [806, 609] width 727 height 22
click at [482, 637] on button "Show more" at bounding box center [478, 638] width 70 height 22
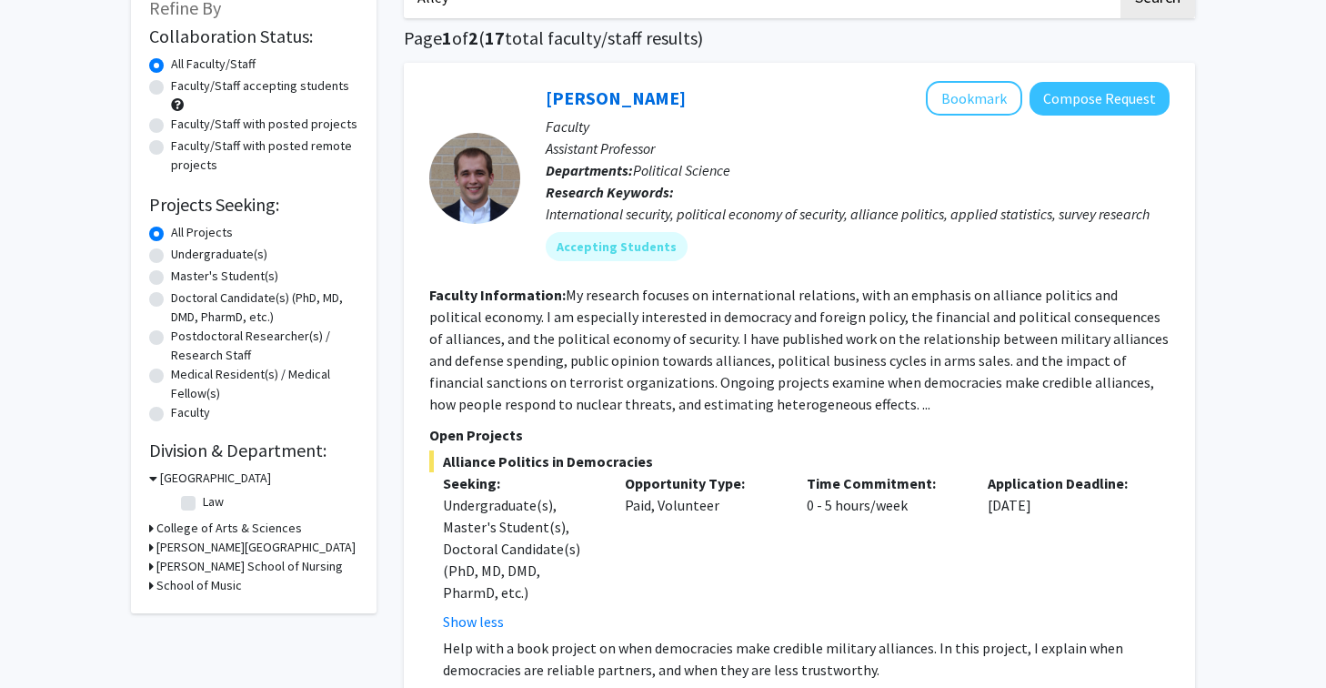
scroll to position [91, 0]
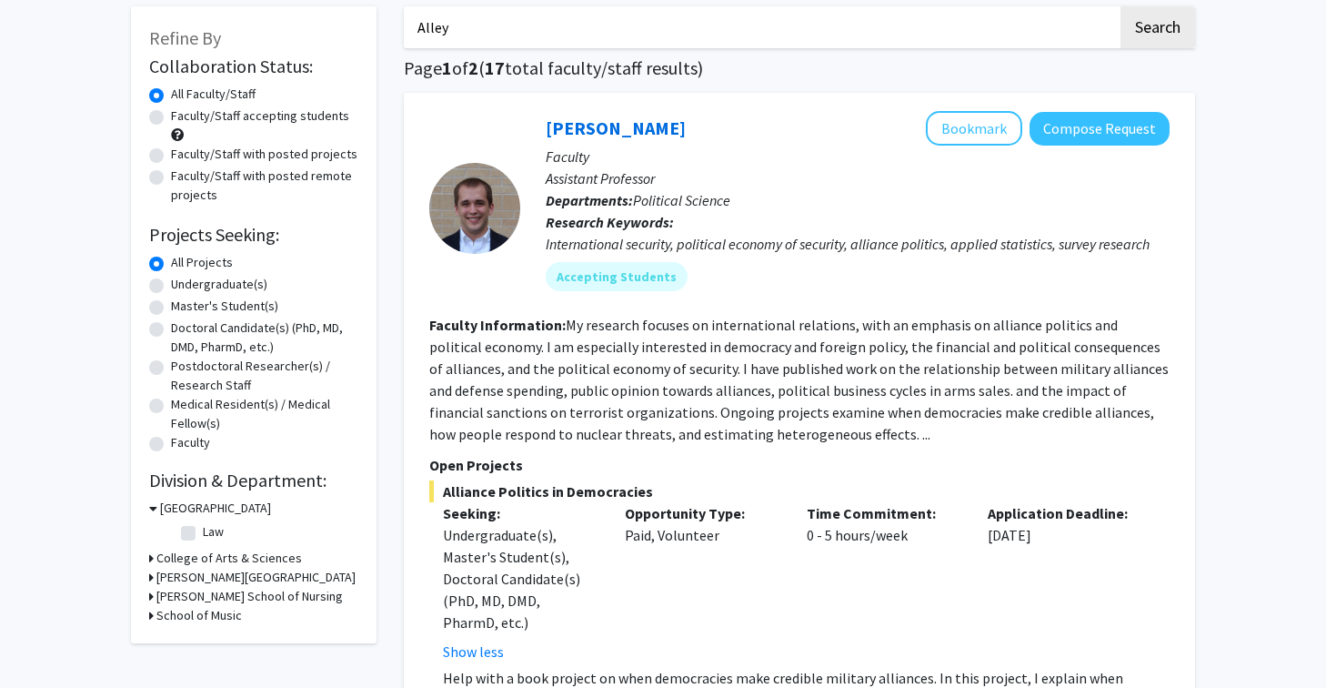
click at [538, 206] on div "Joshua Alley Bookmark Compose Request Faculty Assistant Professor Departments: …" at bounding box center [844, 208] width 649 height 194
click at [497, 206] on div at bounding box center [474, 208] width 91 height 91
click at [586, 190] on p "Departments: Political Science" at bounding box center [858, 200] width 624 height 22
click at [588, 126] on link "Joshua Alley" at bounding box center [616, 127] width 140 height 23
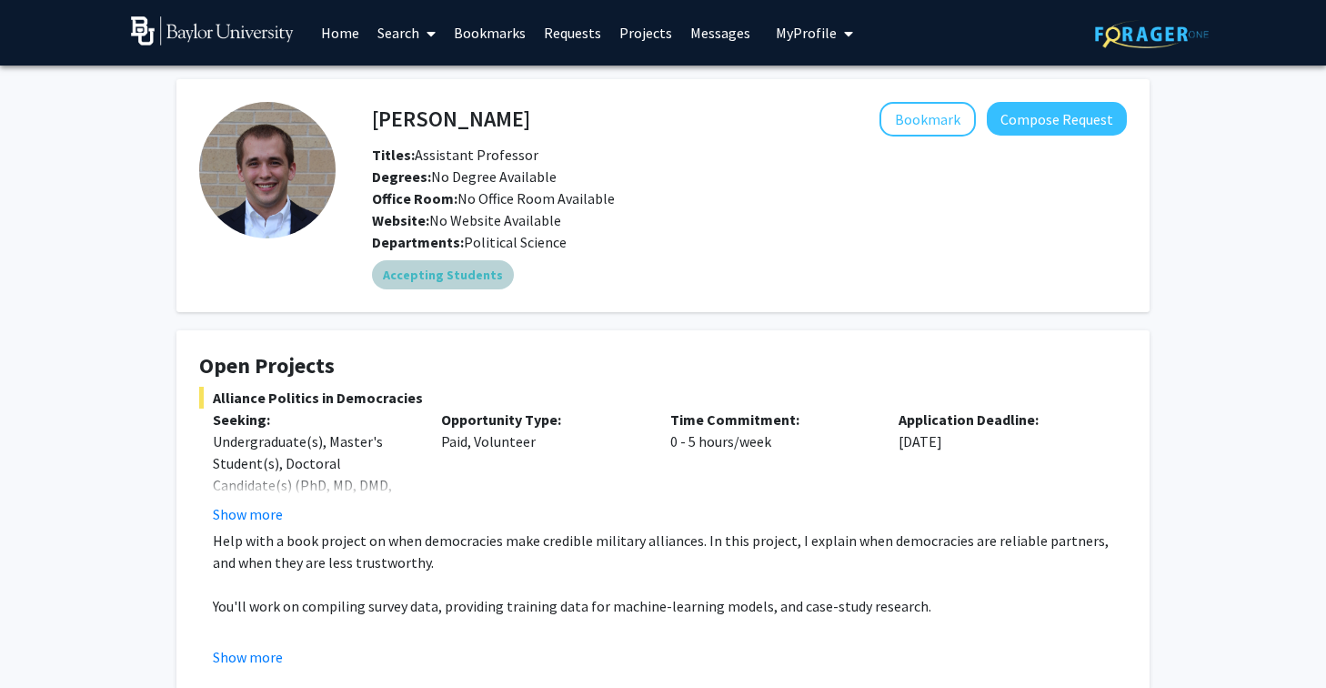
click at [472, 265] on mat-chip "Accepting Students" at bounding box center [443, 274] width 142 height 29
click at [822, 36] on span "My Profile" at bounding box center [806, 33] width 61 height 18
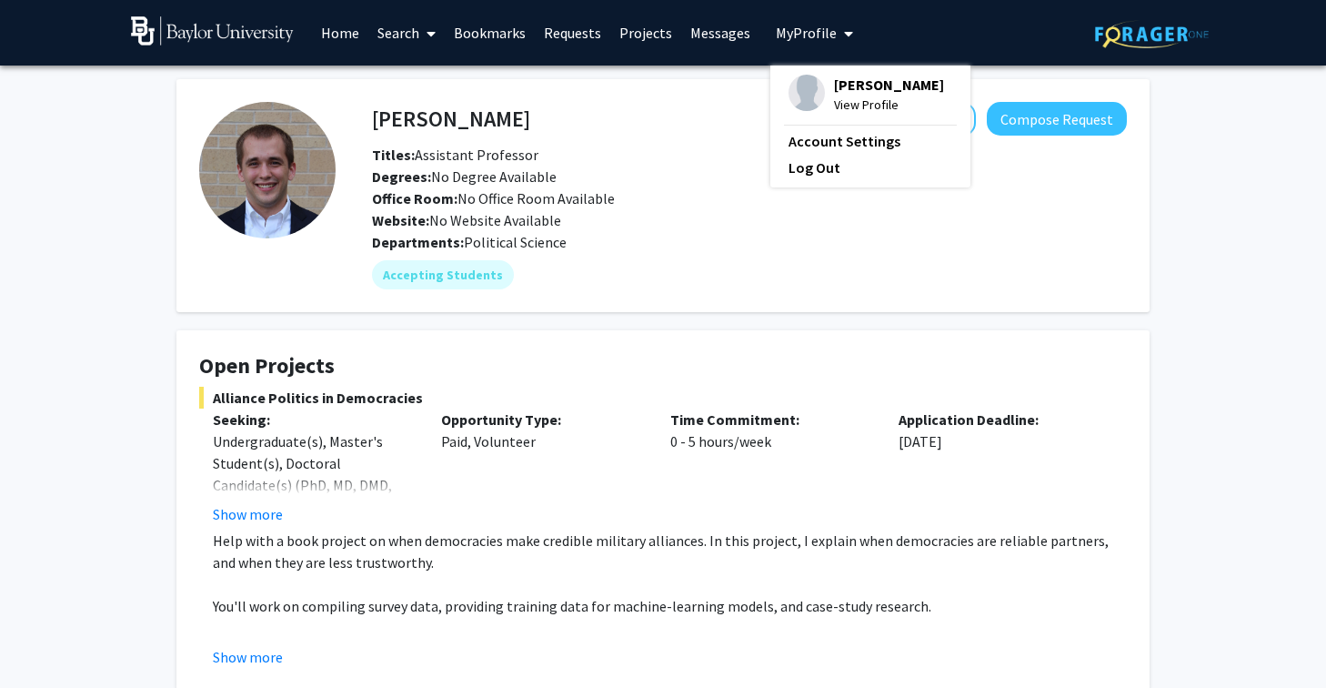
click at [807, 96] on img at bounding box center [807, 93] width 36 height 36
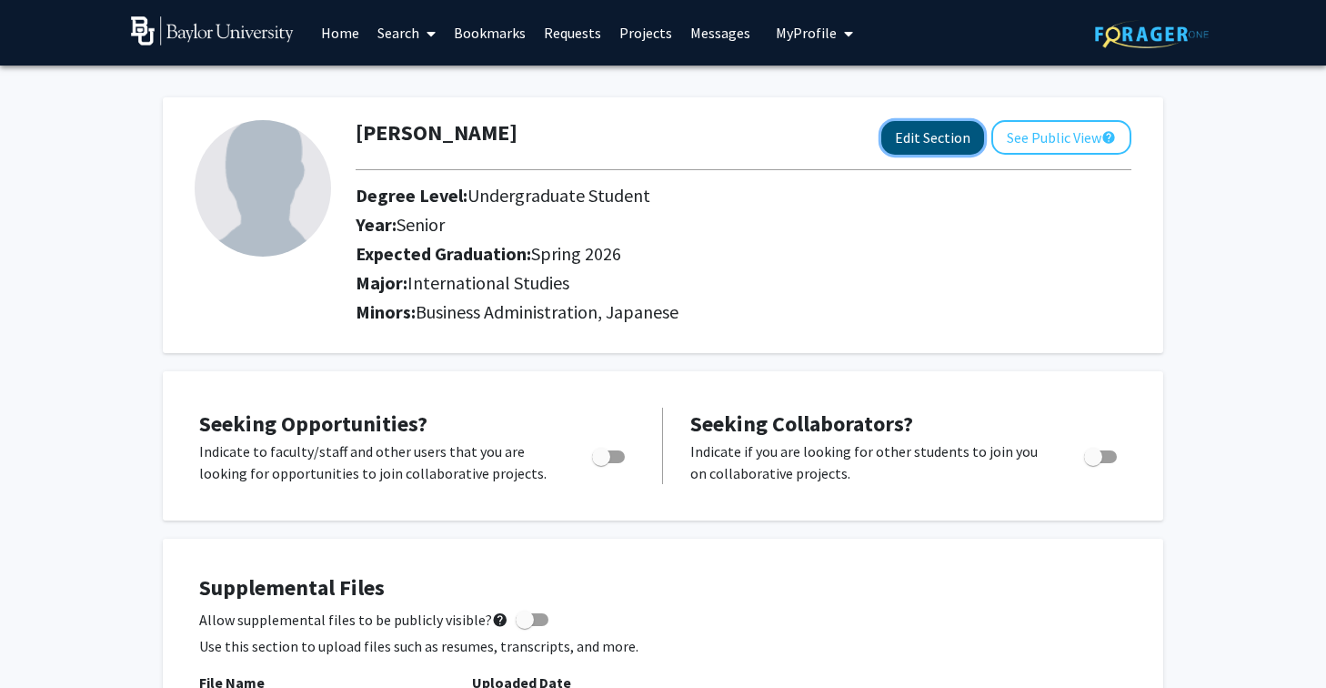
click at [932, 130] on button "Edit Section" at bounding box center [932, 138] width 103 height 34
select select "senior"
select select "33: spring_2026"
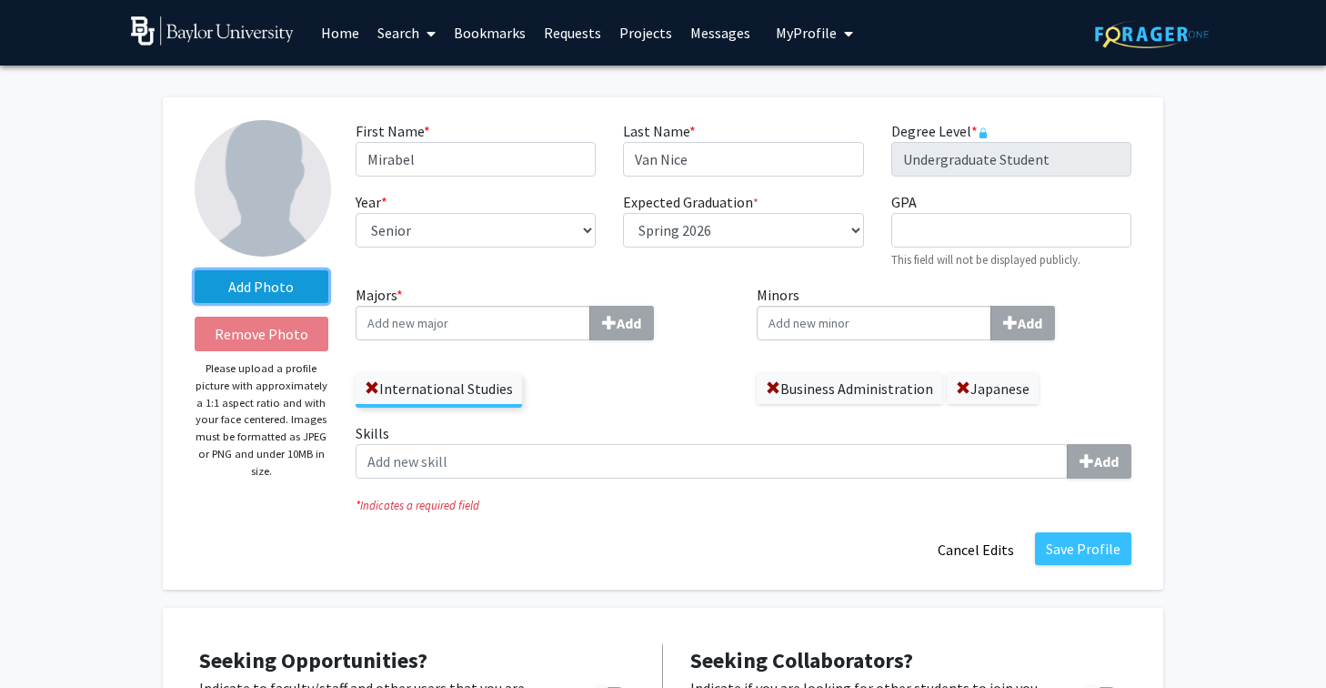
click at [278, 284] on label "Add Photo" at bounding box center [262, 286] width 134 height 33
click at [0, 0] on input "Add Photo" at bounding box center [0, 0] width 0 height 0
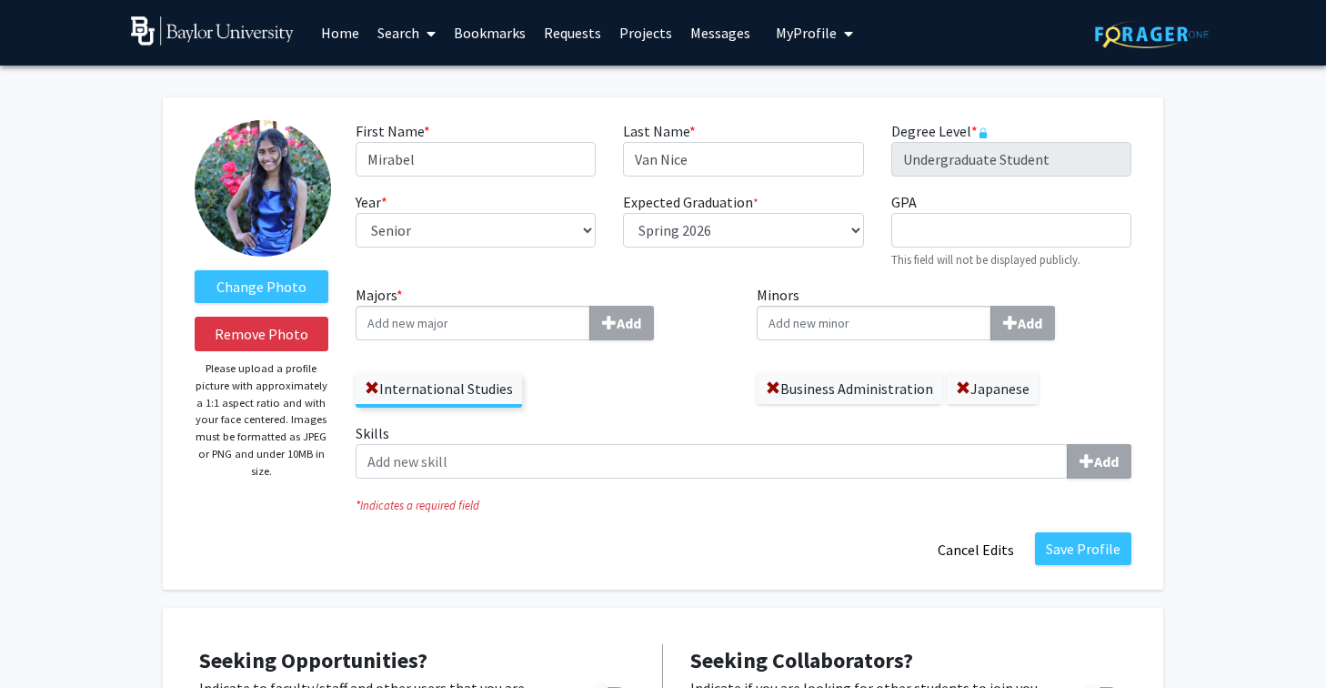
click at [263, 171] on img at bounding box center [263, 188] width 136 height 136
click at [1086, 542] on button "Save Profile" at bounding box center [1083, 548] width 96 height 33
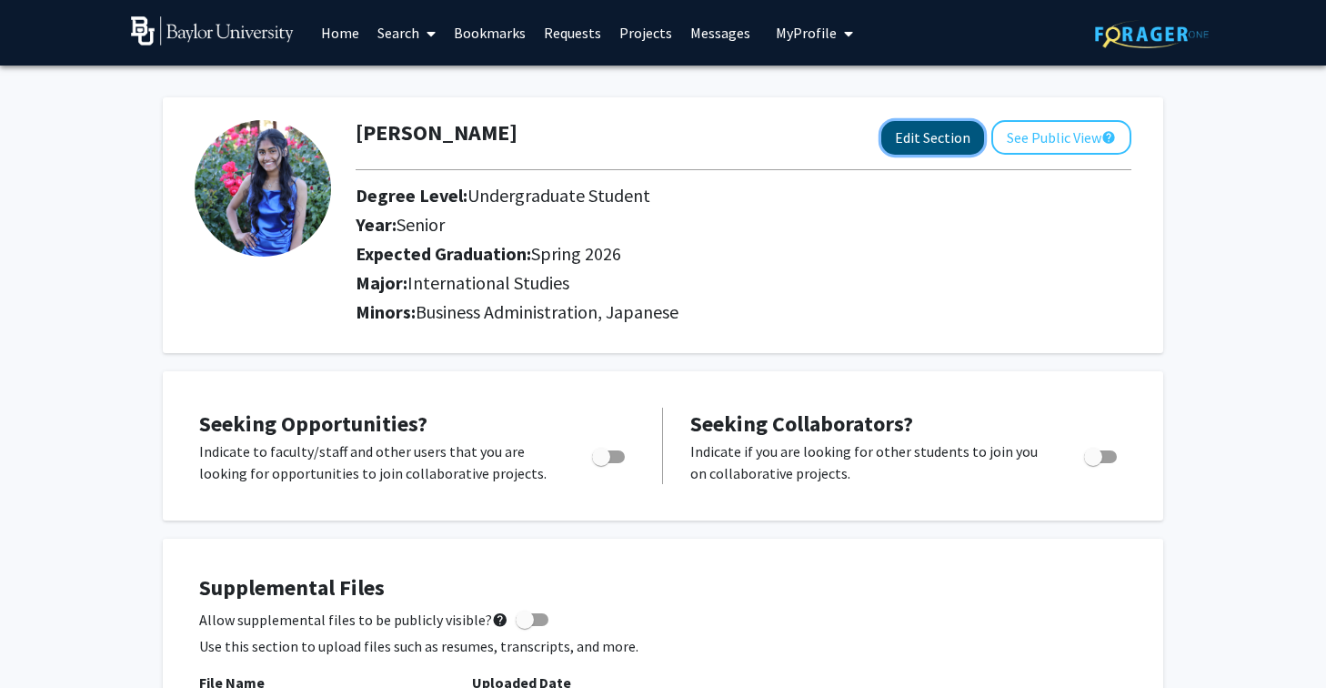
click at [918, 136] on button "Edit Section" at bounding box center [932, 138] width 103 height 34
select select "senior"
select select "33: spring_2026"
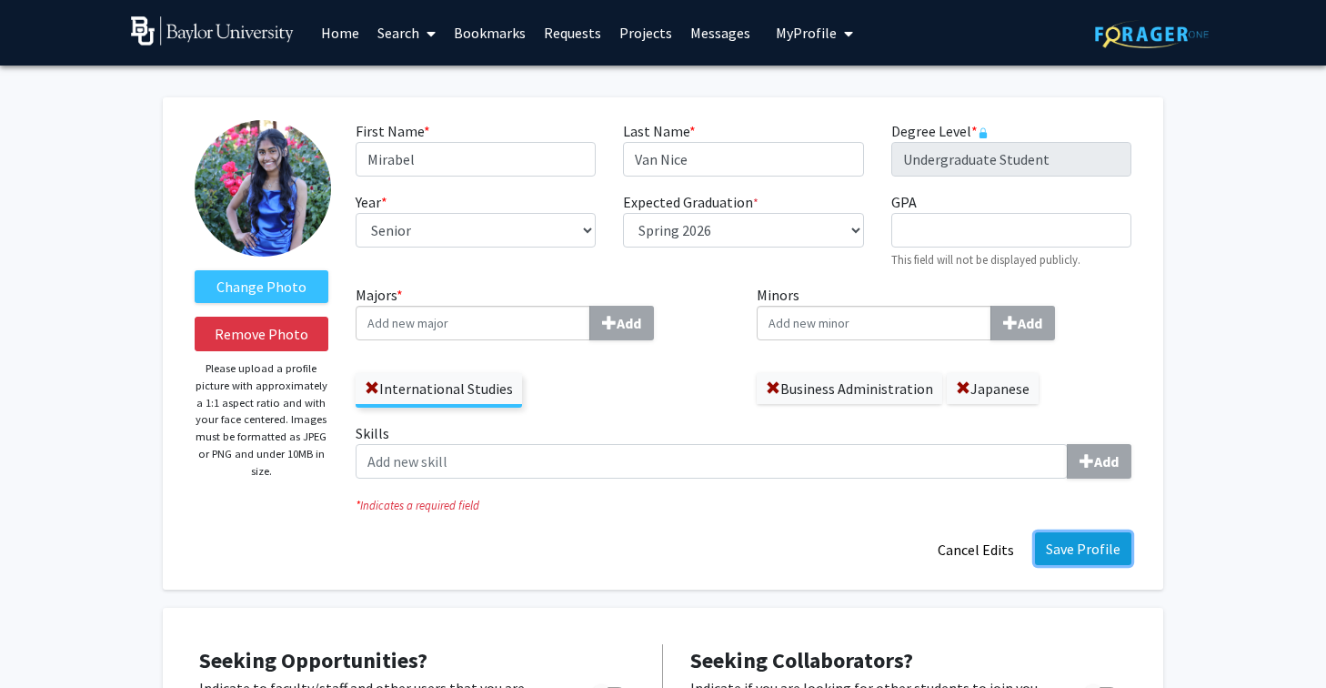
click at [1070, 543] on button "Save Profile" at bounding box center [1083, 548] width 96 height 33
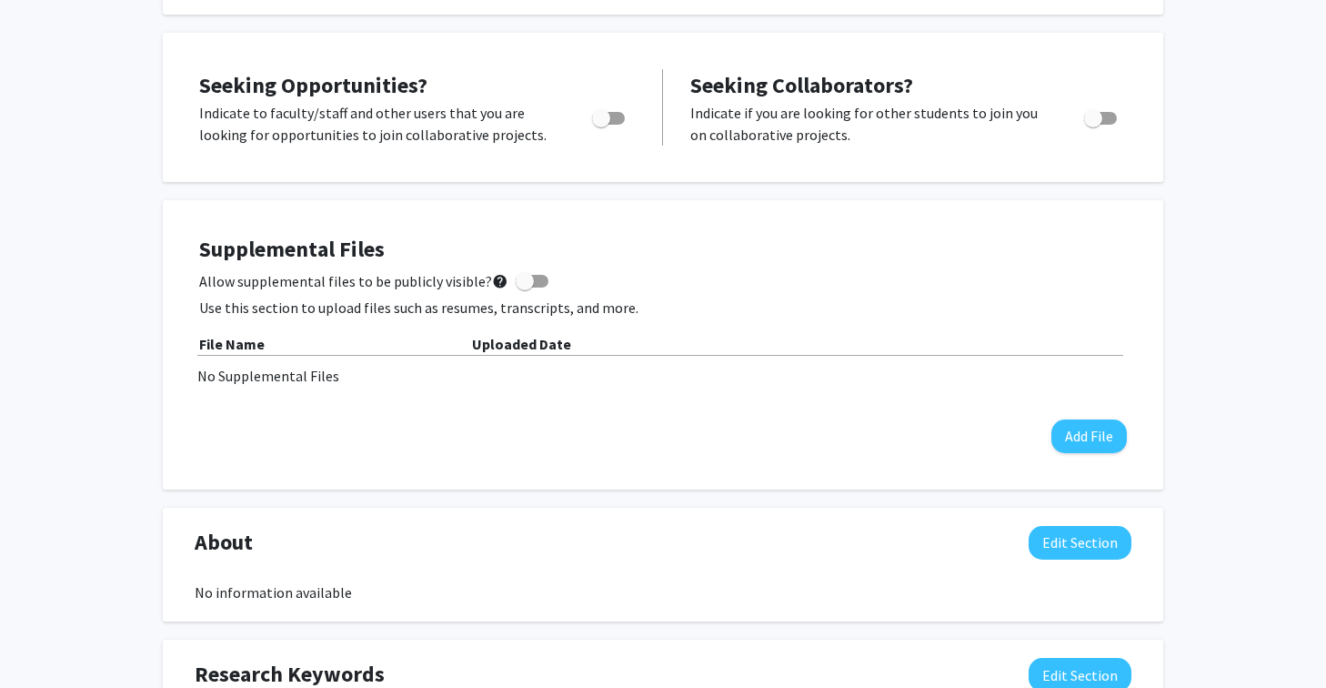
scroll to position [41, 0]
